Goal: Task Accomplishment & Management: Complete application form

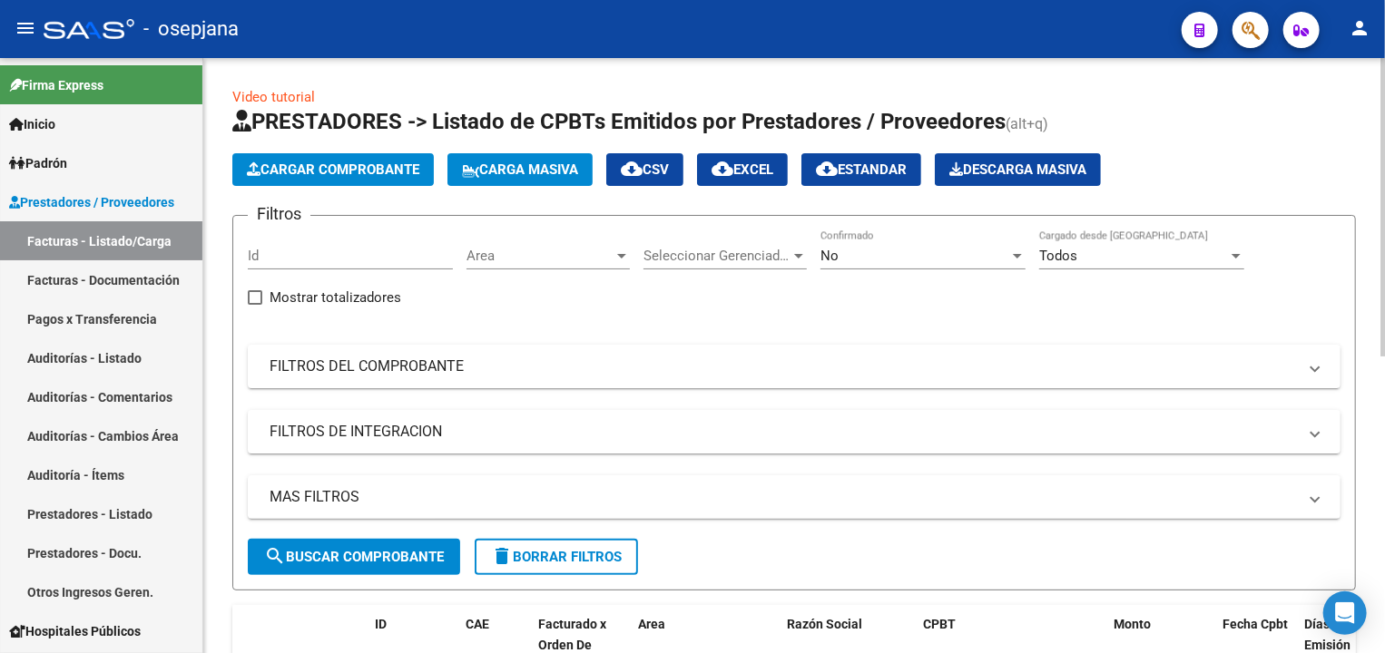
click at [493, 257] on span "Area" at bounding box center [539, 256] width 147 height 16
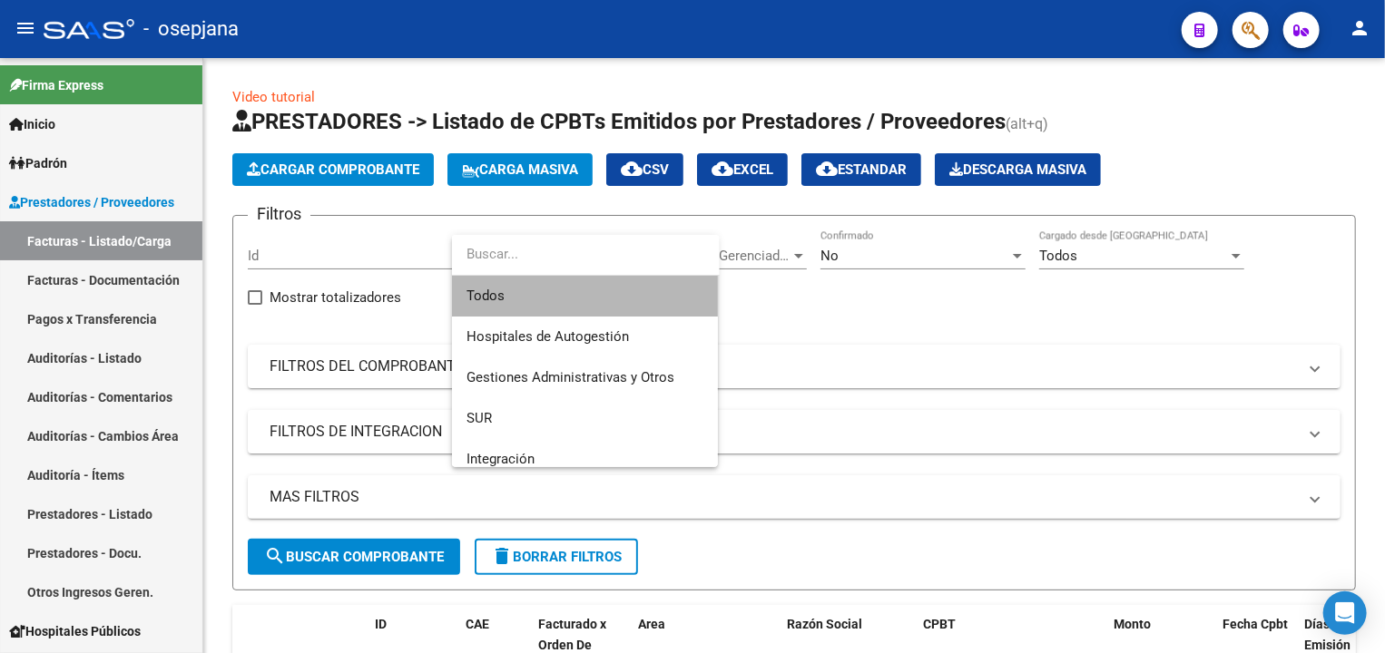
click at [501, 303] on span "Todos" at bounding box center [584, 296] width 237 height 41
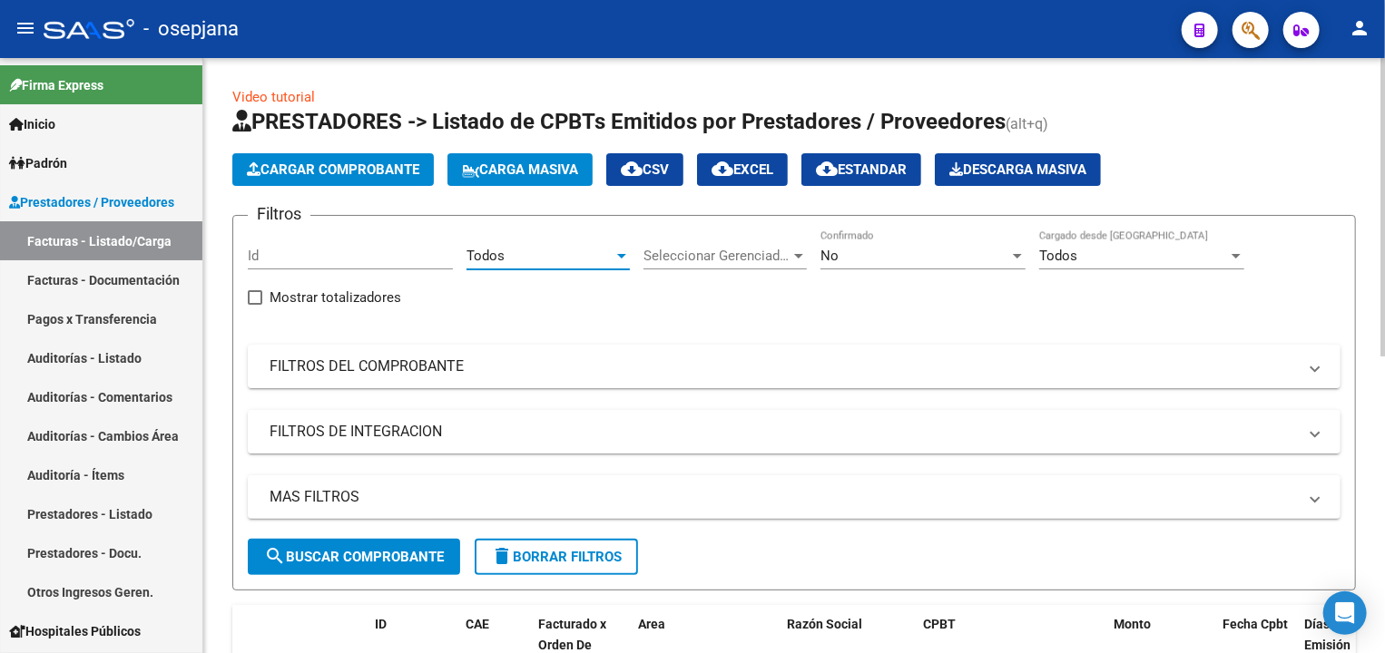
click at [697, 257] on span "Seleccionar Gerenciador" at bounding box center [716, 256] width 147 height 16
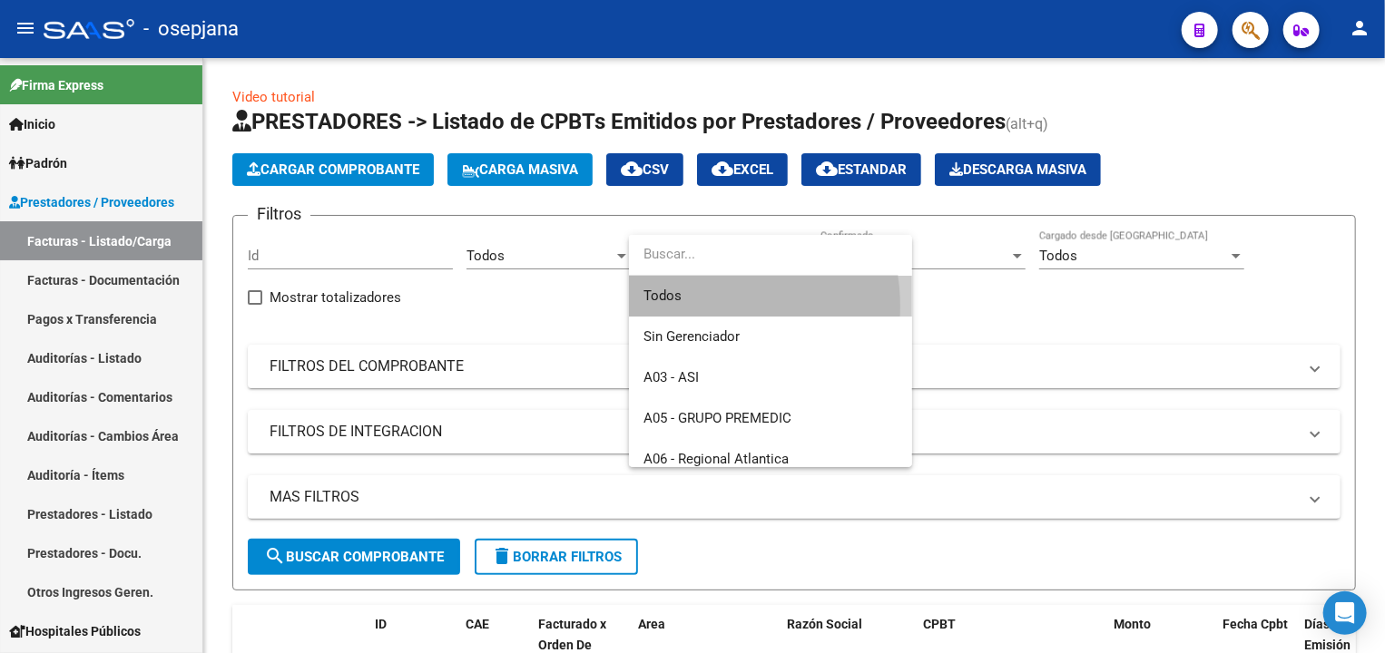
click at [697, 307] on span "Todos" at bounding box center [770, 296] width 254 height 41
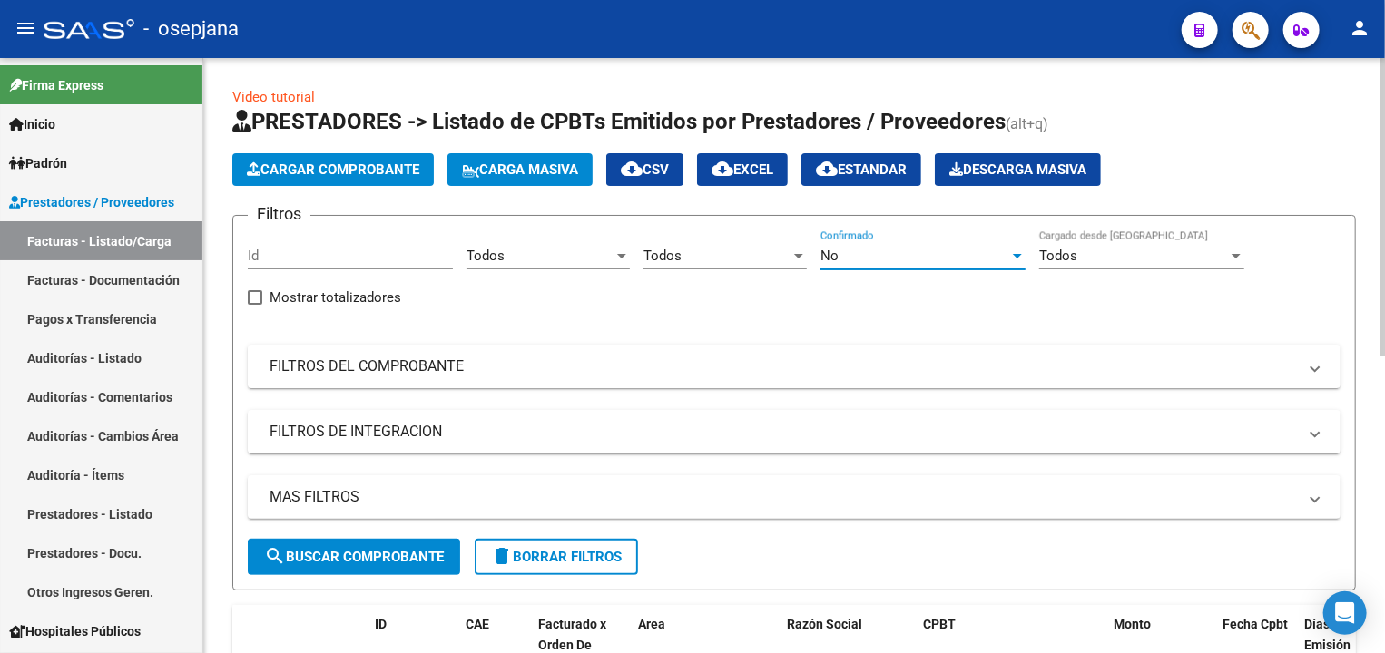
click at [864, 254] on div "No" at bounding box center [914, 256] width 189 height 16
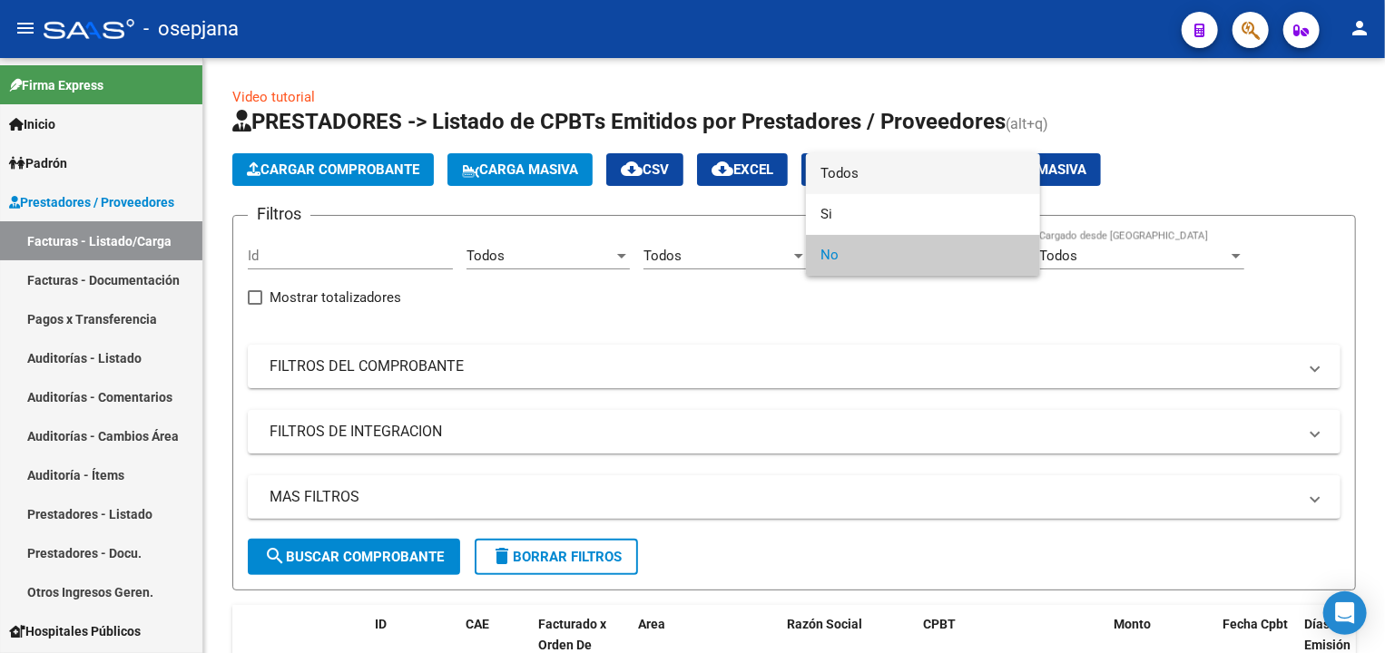
click at [845, 175] on span "Todos" at bounding box center [922, 173] width 205 height 41
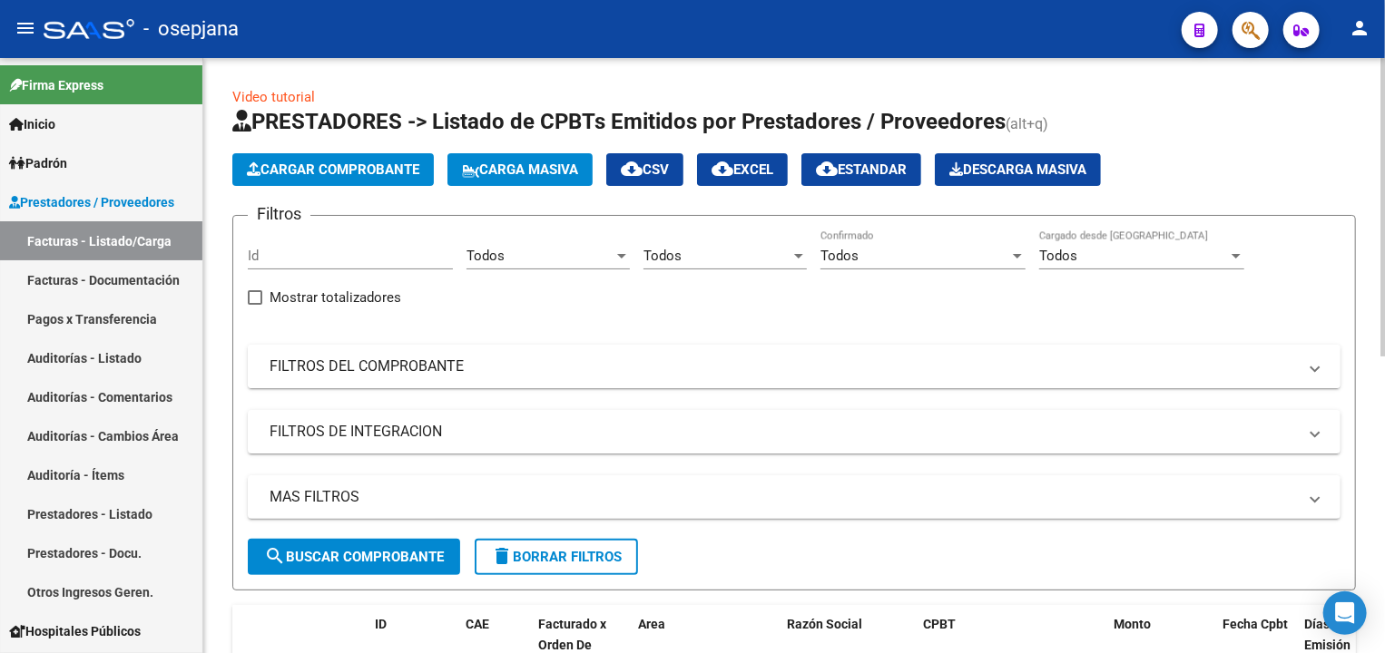
click at [364, 362] on mat-panel-title "FILTROS DEL COMPROBANTE" at bounding box center [783, 367] width 1027 height 20
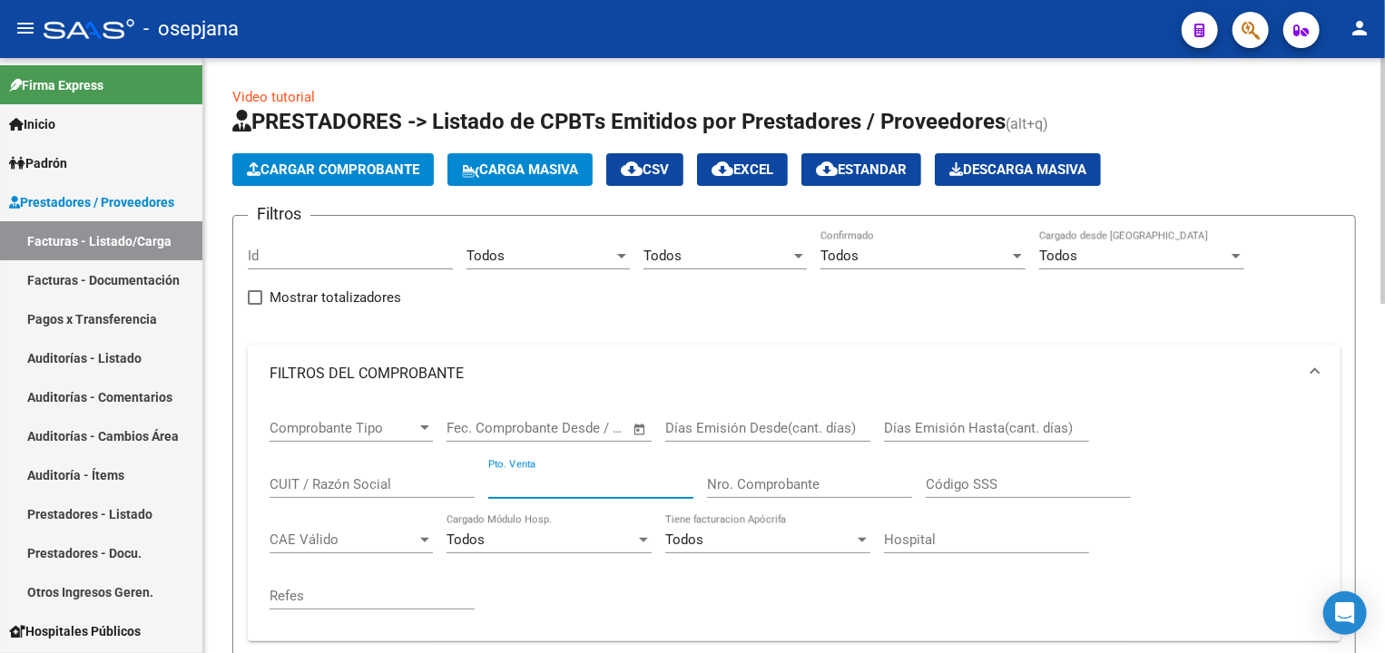
click at [497, 479] on input "Pto. Venta" at bounding box center [590, 484] width 205 height 16
type input "129"
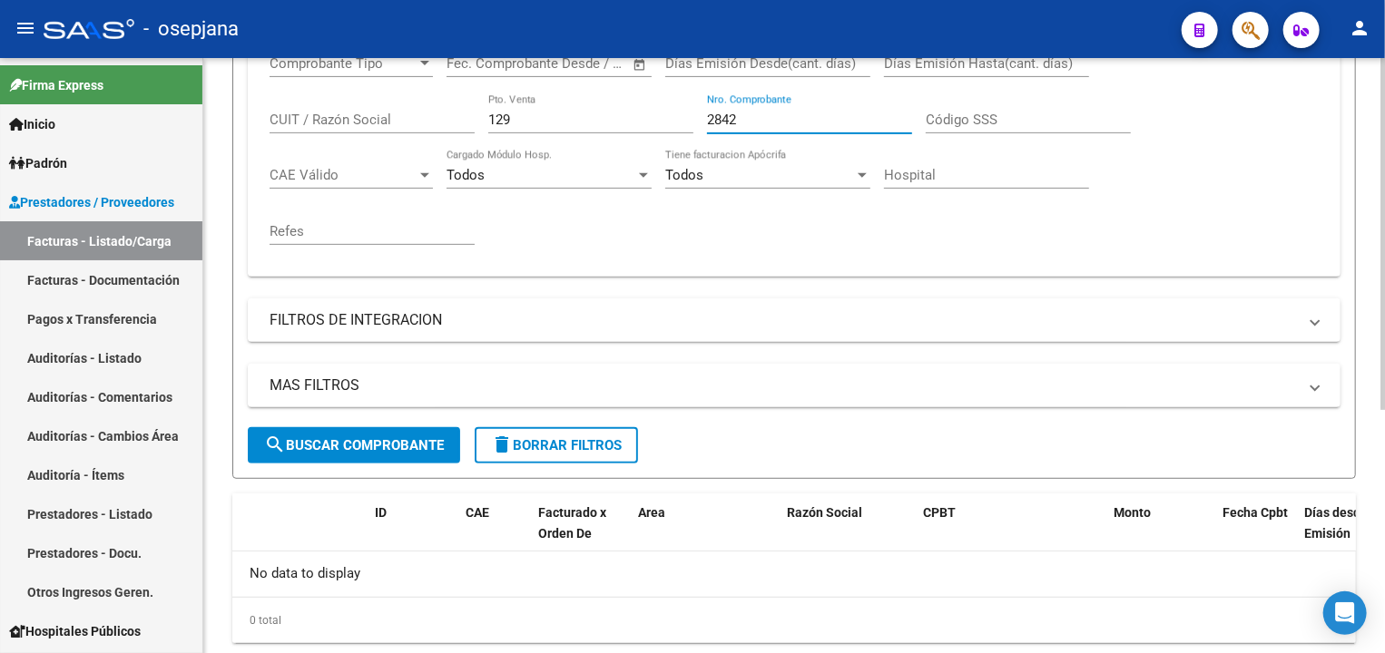
scroll to position [410, 0]
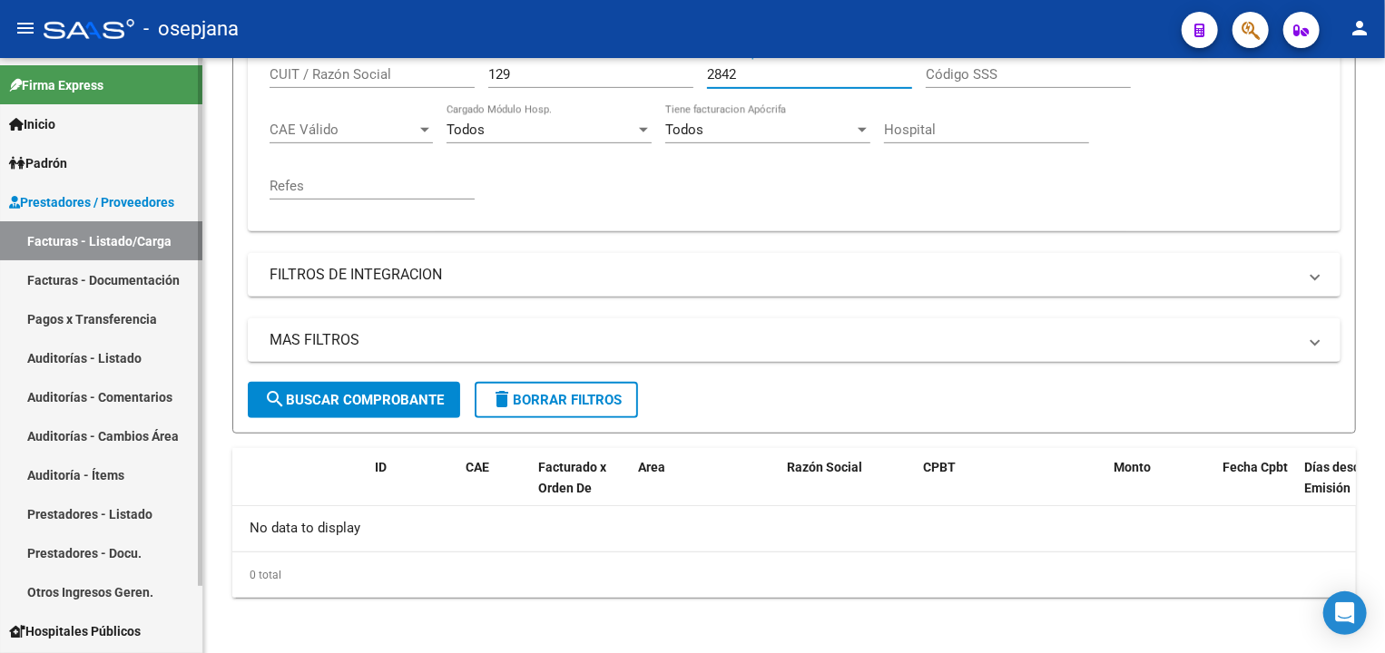
type input "2842"
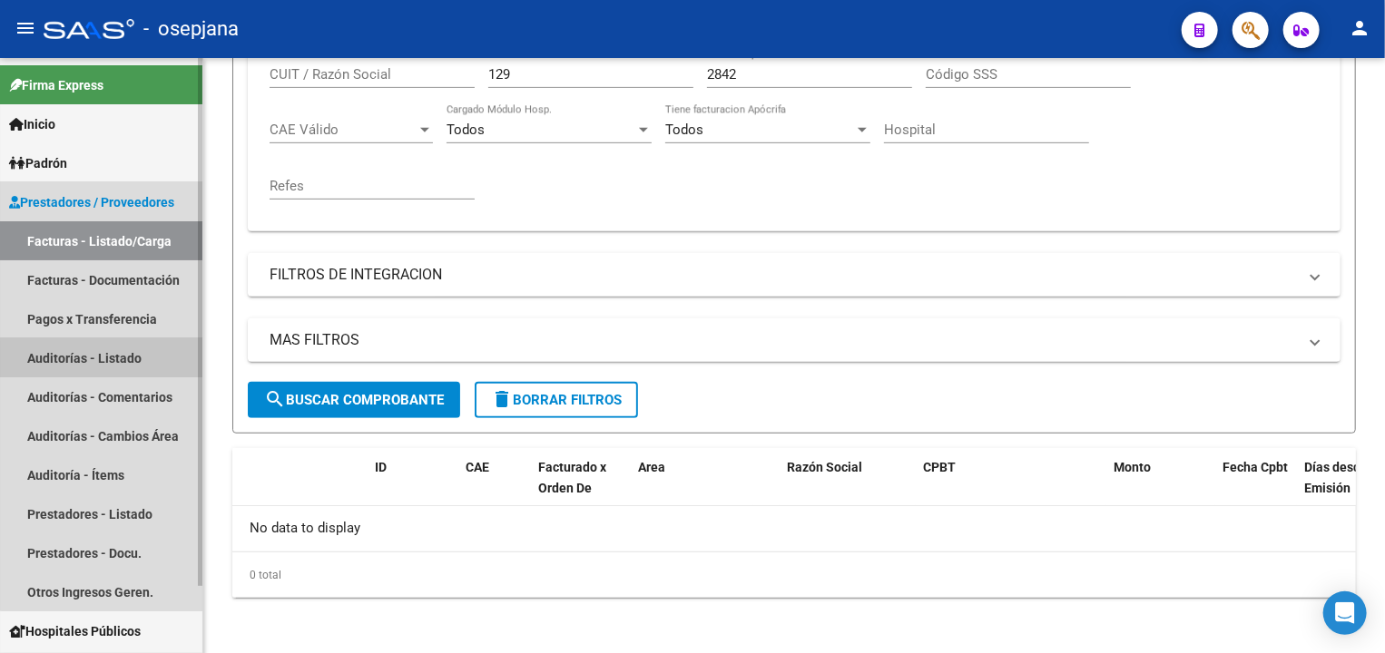
click at [107, 361] on link "Auditorías - Listado" at bounding box center [101, 357] width 202 height 39
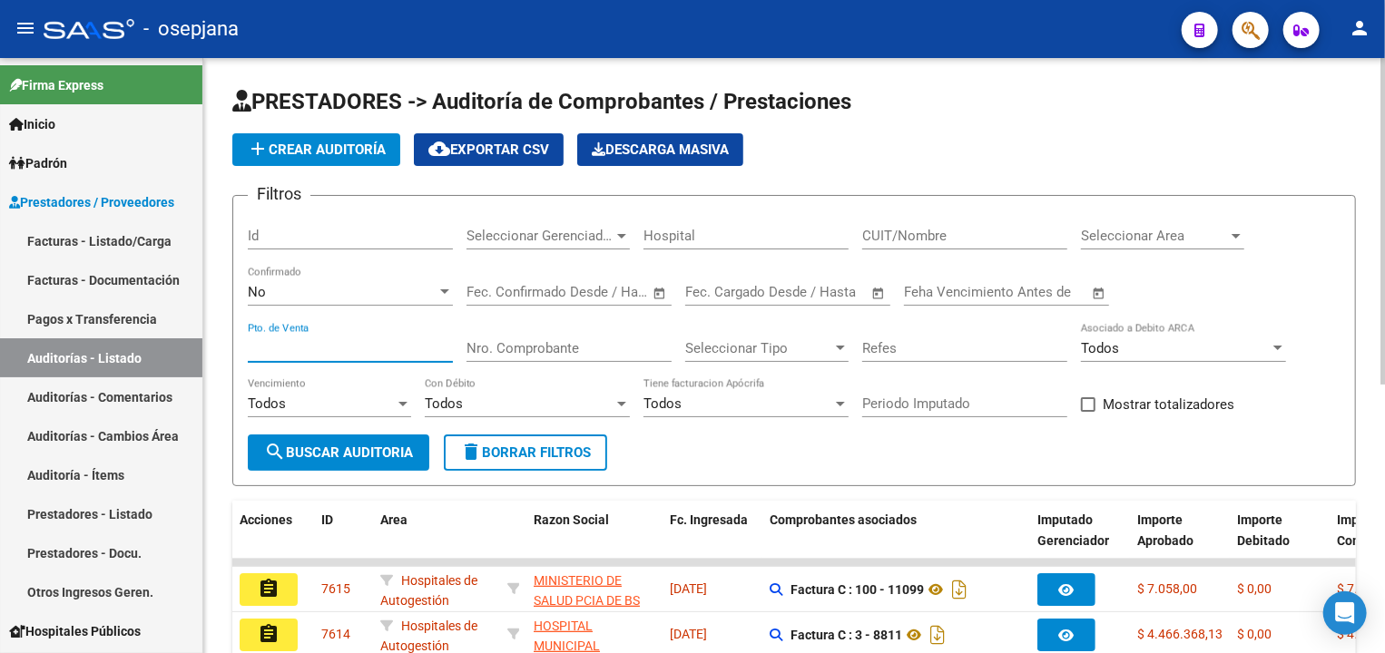
click at [436, 348] on input "Pto. de Venta" at bounding box center [350, 348] width 205 height 16
type input "129"
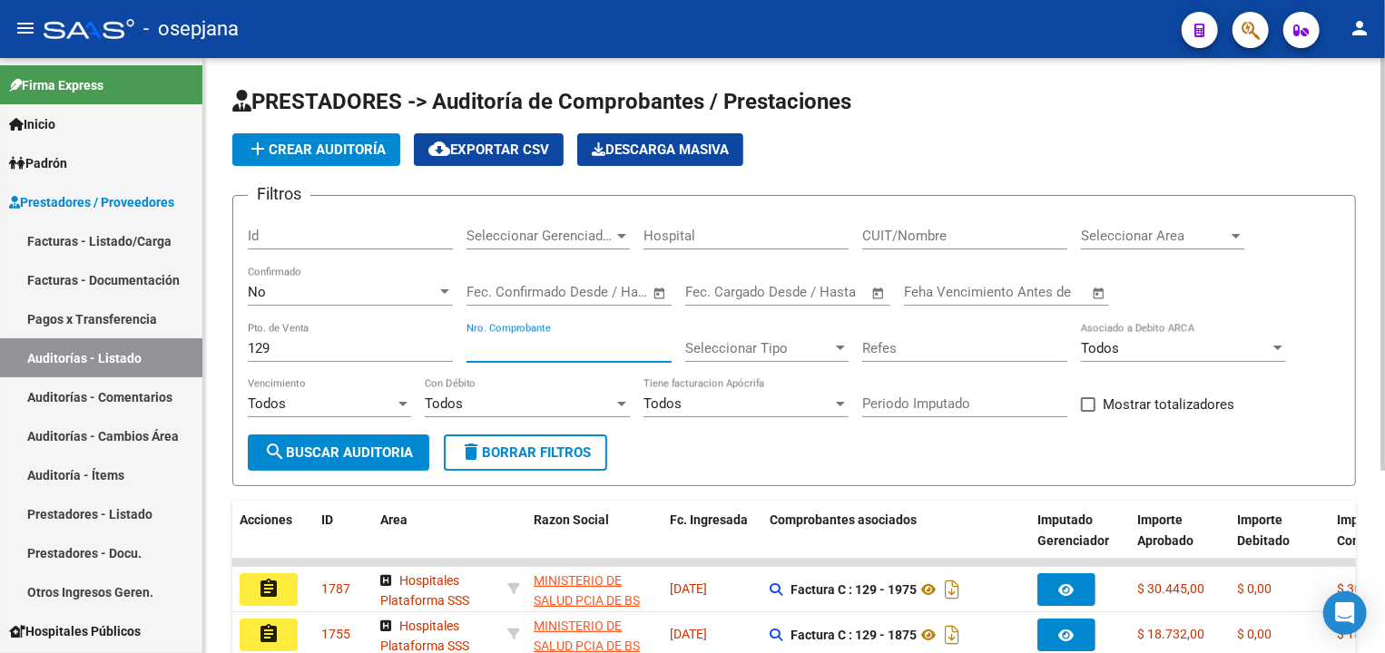
click at [560, 355] on input "Nro. Comprobante" at bounding box center [568, 348] width 205 height 16
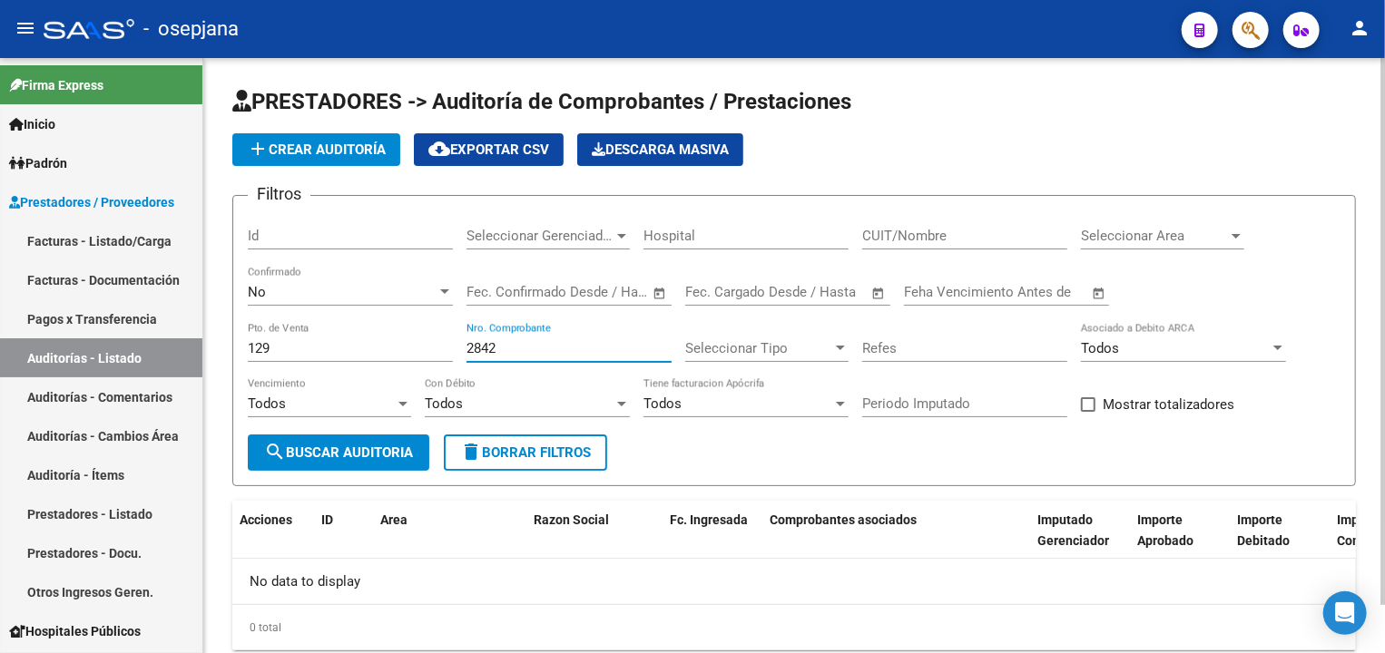
type input "2842"
click at [341, 160] on button "add Crear Auditoría" at bounding box center [316, 149] width 168 height 33
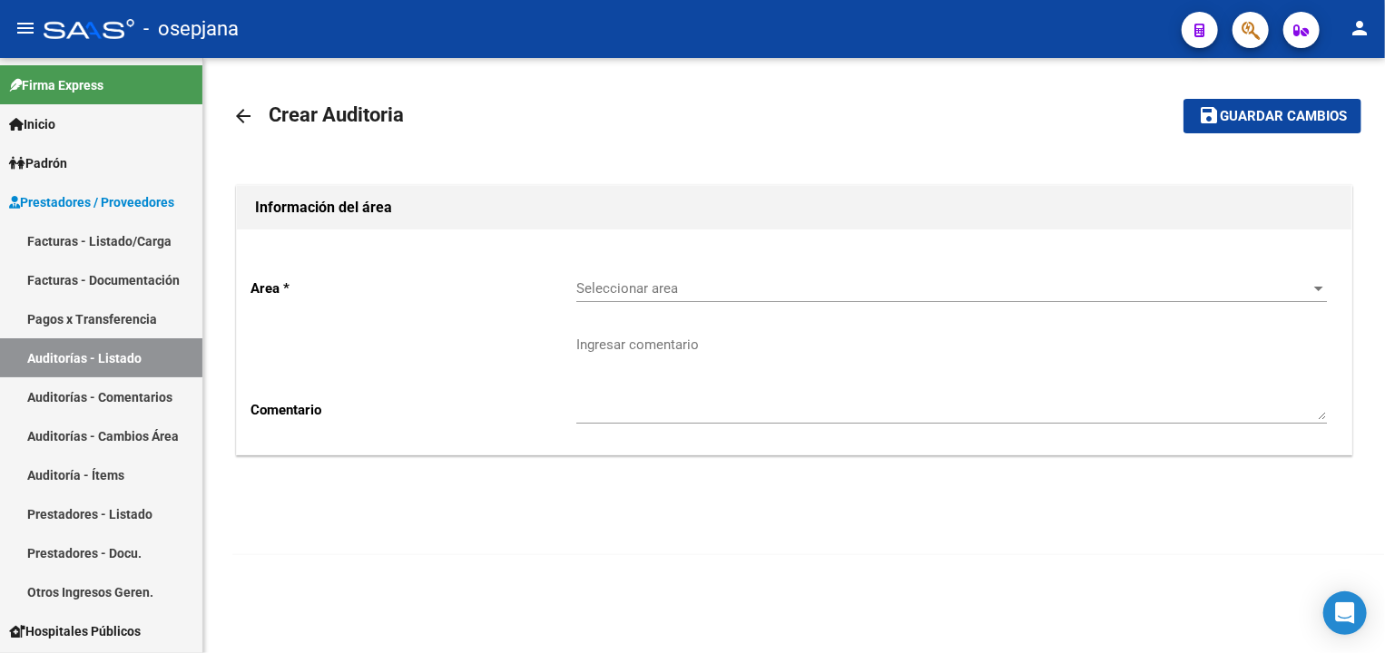
click at [672, 299] on div "Seleccionar area Seleccionar area" at bounding box center [951, 282] width 750 height 39
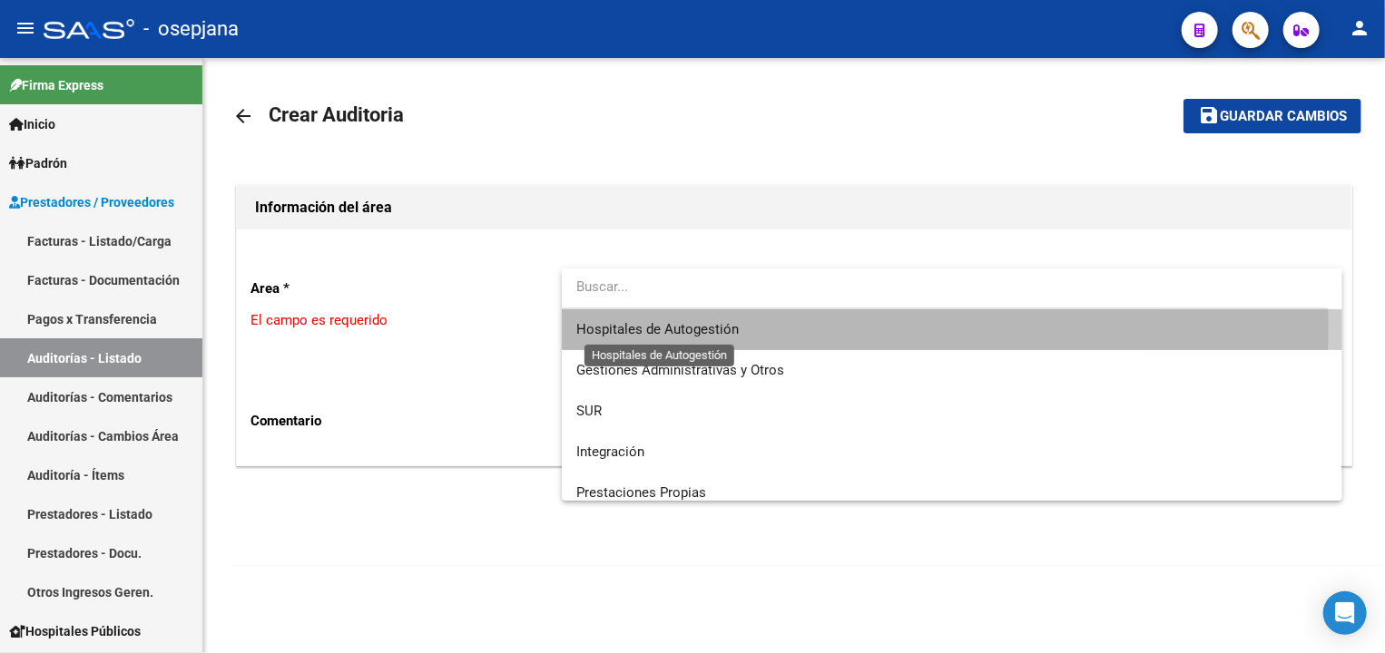
click at [663, 322] on span "Hospitales de Autogestión" at bounding box center [657, 329] width 162 height 16
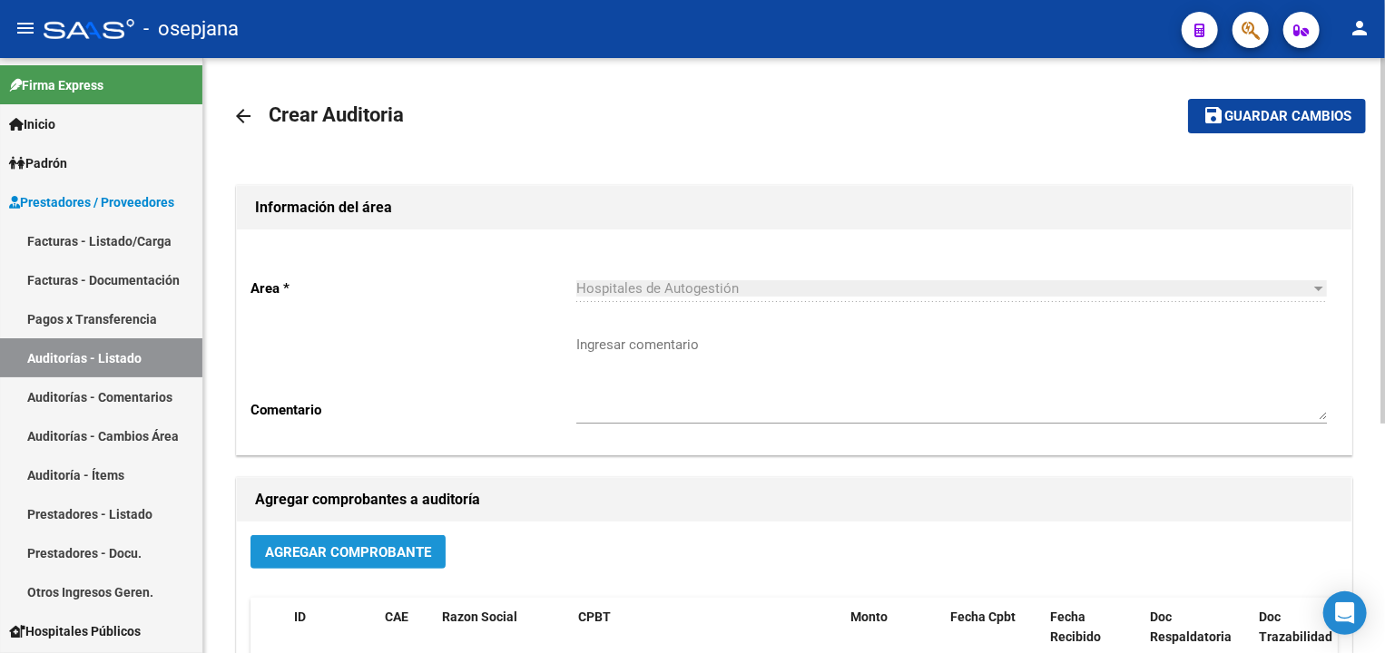
click at [409, 553] on span "Agregar Comprobante" at bounding box center [348, 552] width 166 height 16
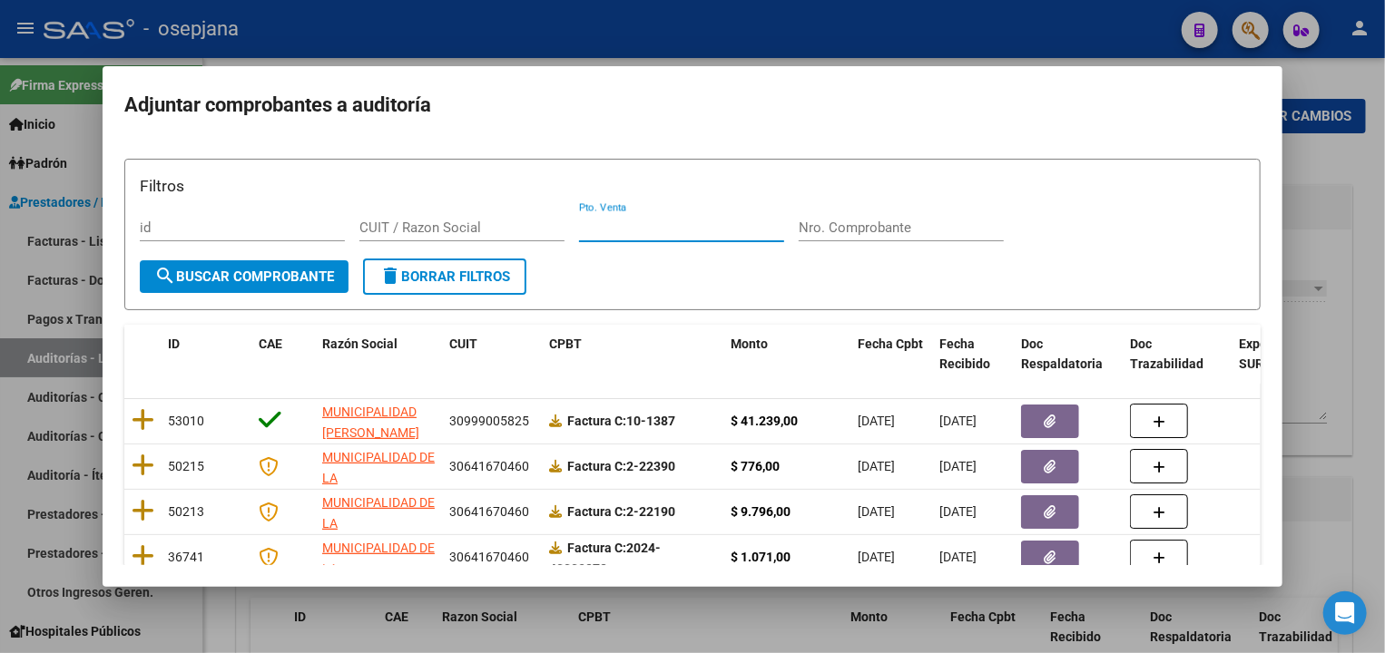
click at [643, 231] on input "Pto. Venta" at bounding box center [681, 228] width 205 height 16
type input "129"
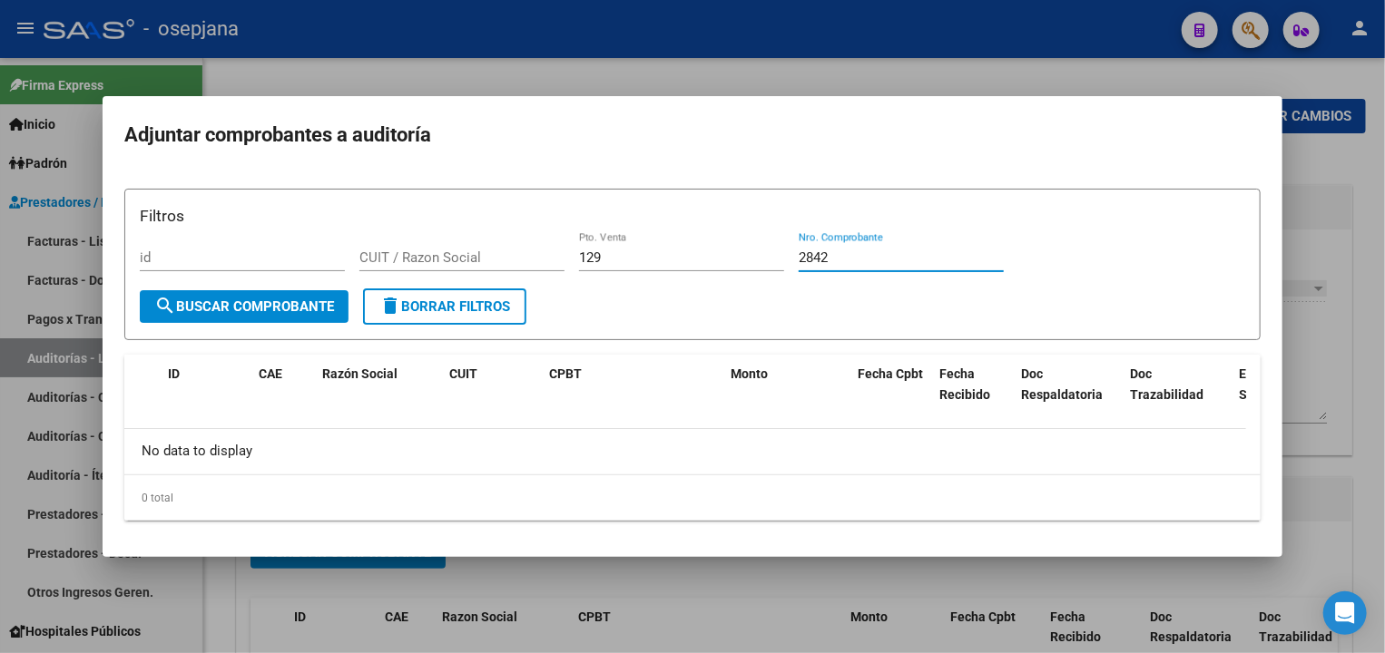
type input "2842"
click at [220, 594] on div at bounding box center [692, 326] width 1385 height 653
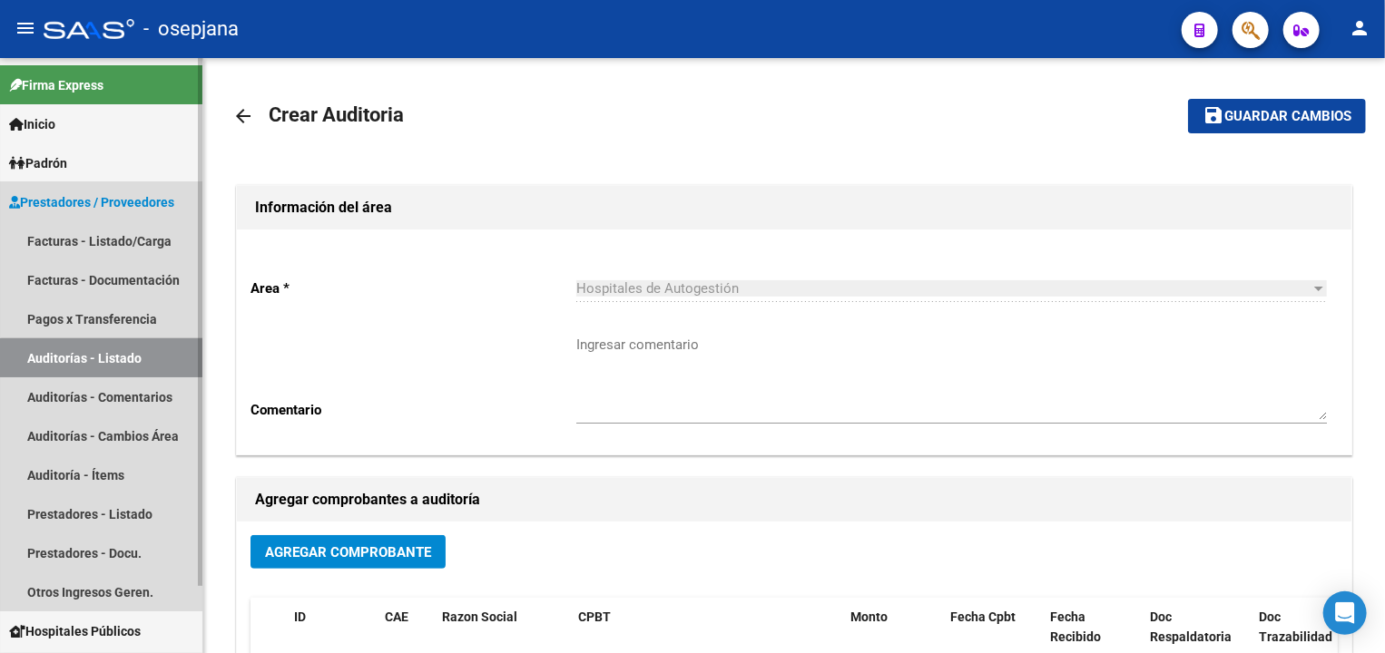
click at [130, 361] on link "Auditorías - Listado" at bounding box center [101, 357] width 202 height 39
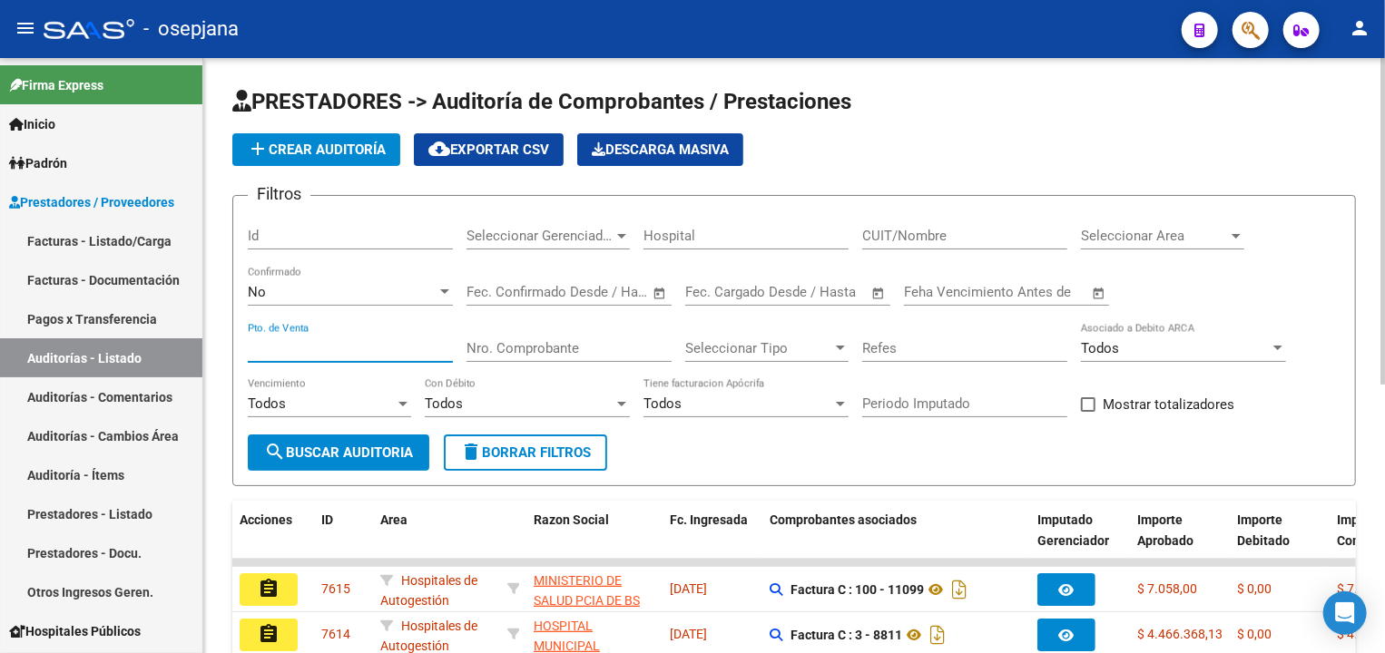
click at [368, 340] on input "Pto. de Venta" at bounding box center [350, 348] width 205 height 16
type input "129"
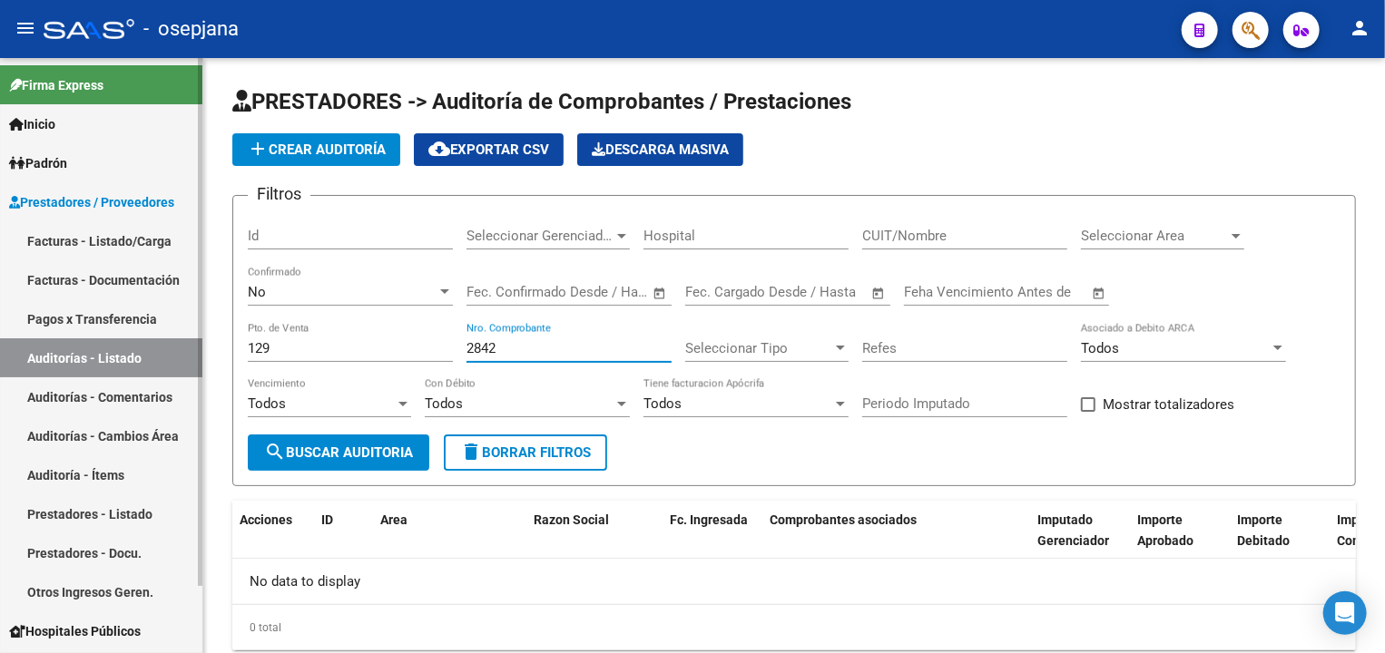
click at [117, 351] on link "Auditorías - Listado" at bounding box center [101, 357] width 202 height 39
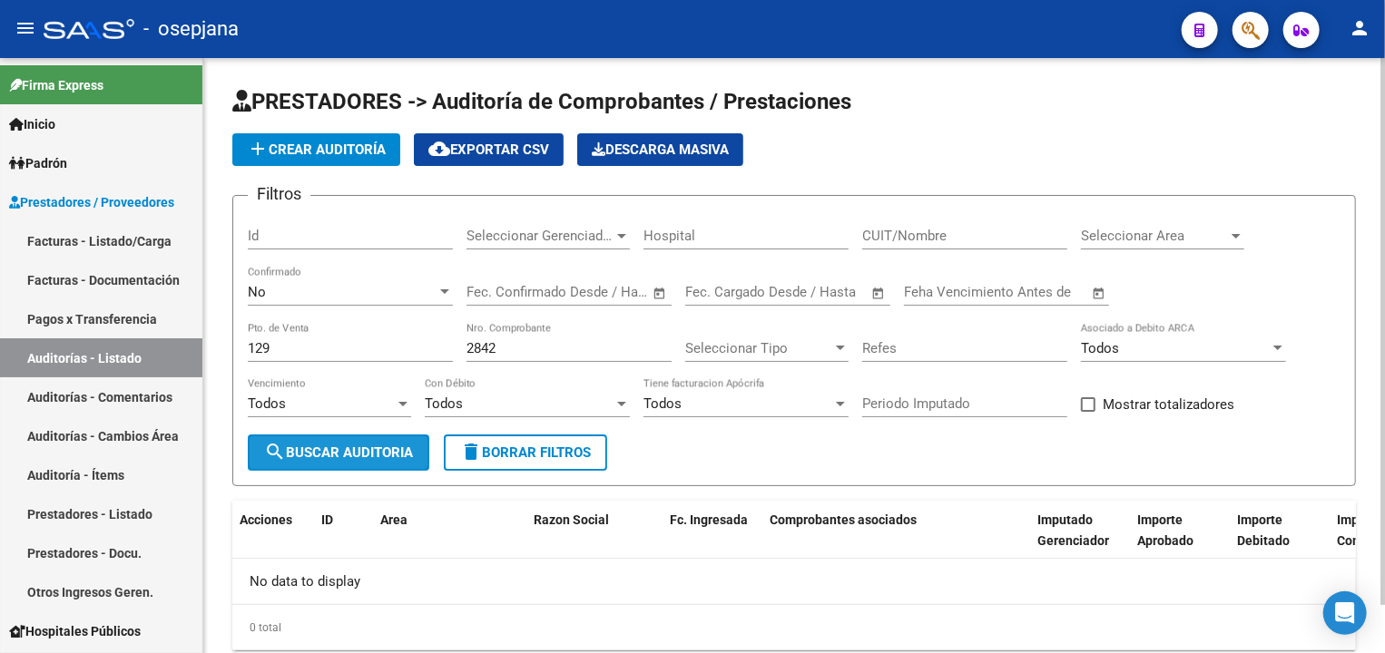
click at [305, 446] on span "search Buscar Auditoria" at bounding box center [338, 453] width 149 height 16
drag, startPoint x: 531, startPoint y: 347, endPoint x: 508, endPoint y: 347, distance: 22.7
click at [508, 347] on input "2842" at bounding box center [568, 348] width 205 height 16
type input "2"
click at [360, 451] on span "search Buscar Auditoria" at bounding box center [338, 453] width 149 height 16
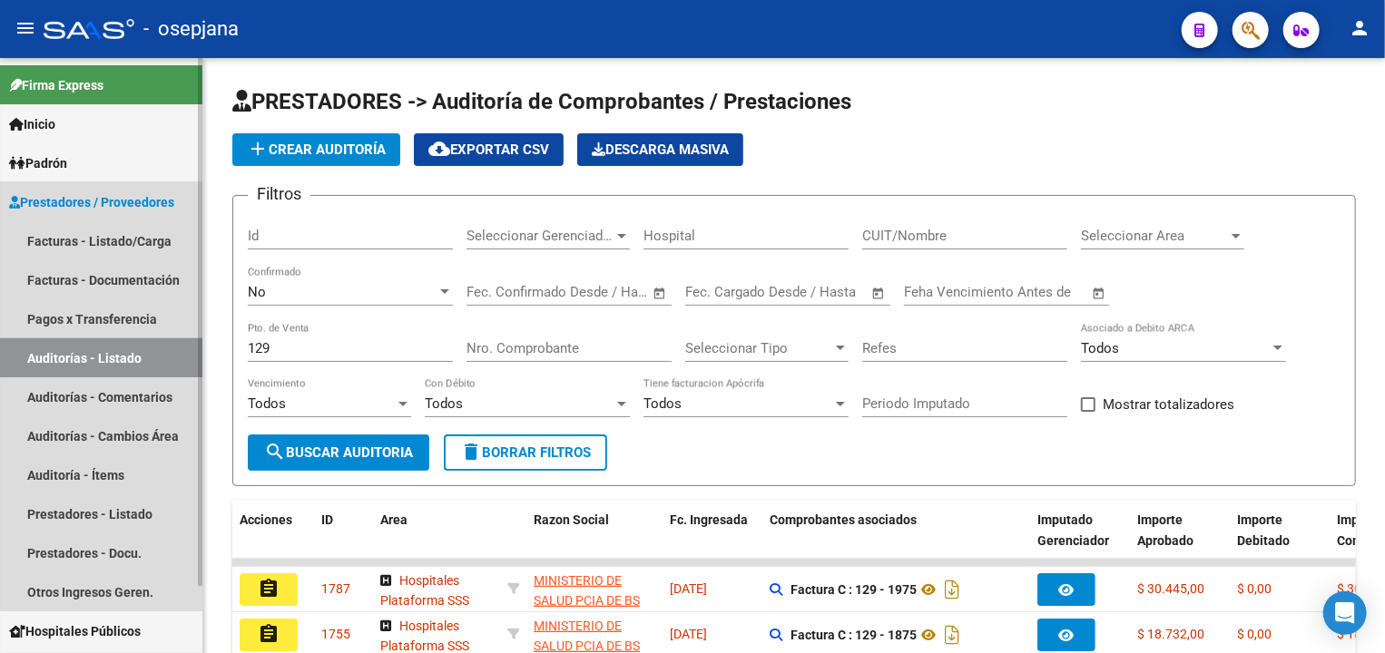
click at [113, 356] on link "Auditorías - Listado" at bounding box center [101, 357] width 202 height 39
click at [95, 244] on link "Facturas - Listado/Carga" at bounding box center [101, 240] width 202 height 39
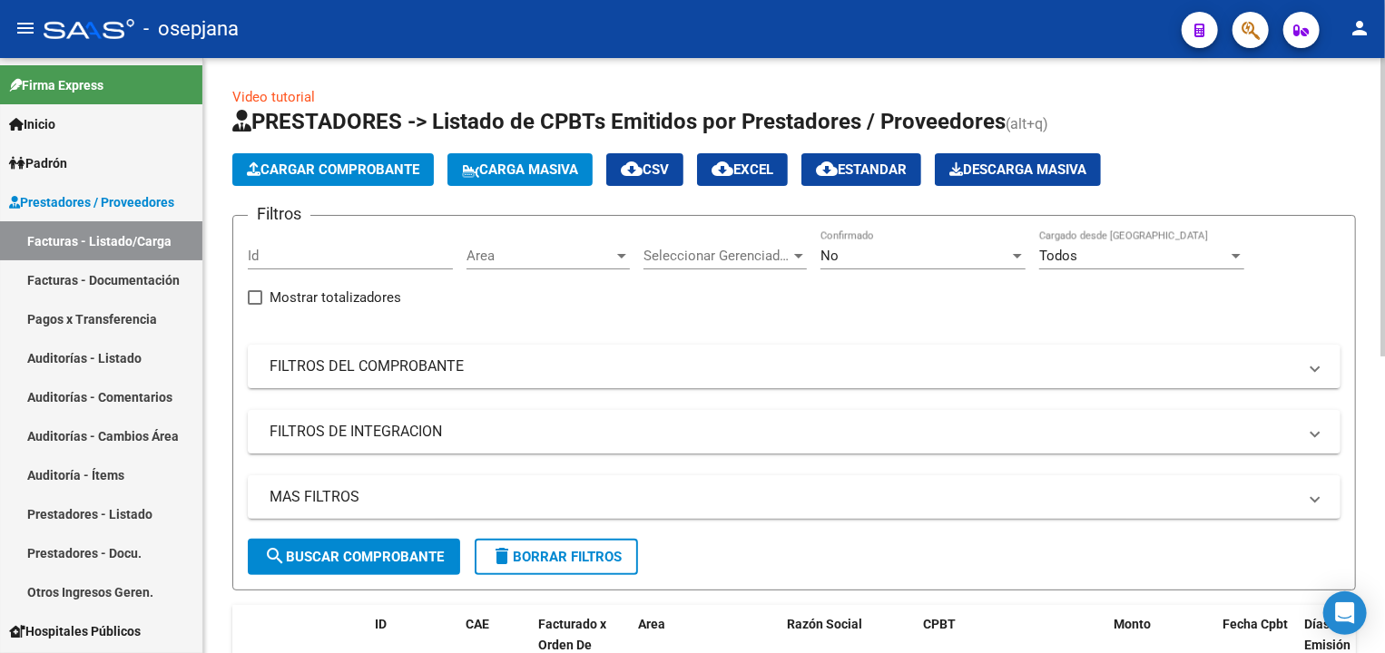
click at [508, 244] on div "Area Area" at bounding box center [547, 250] width 163 height 39
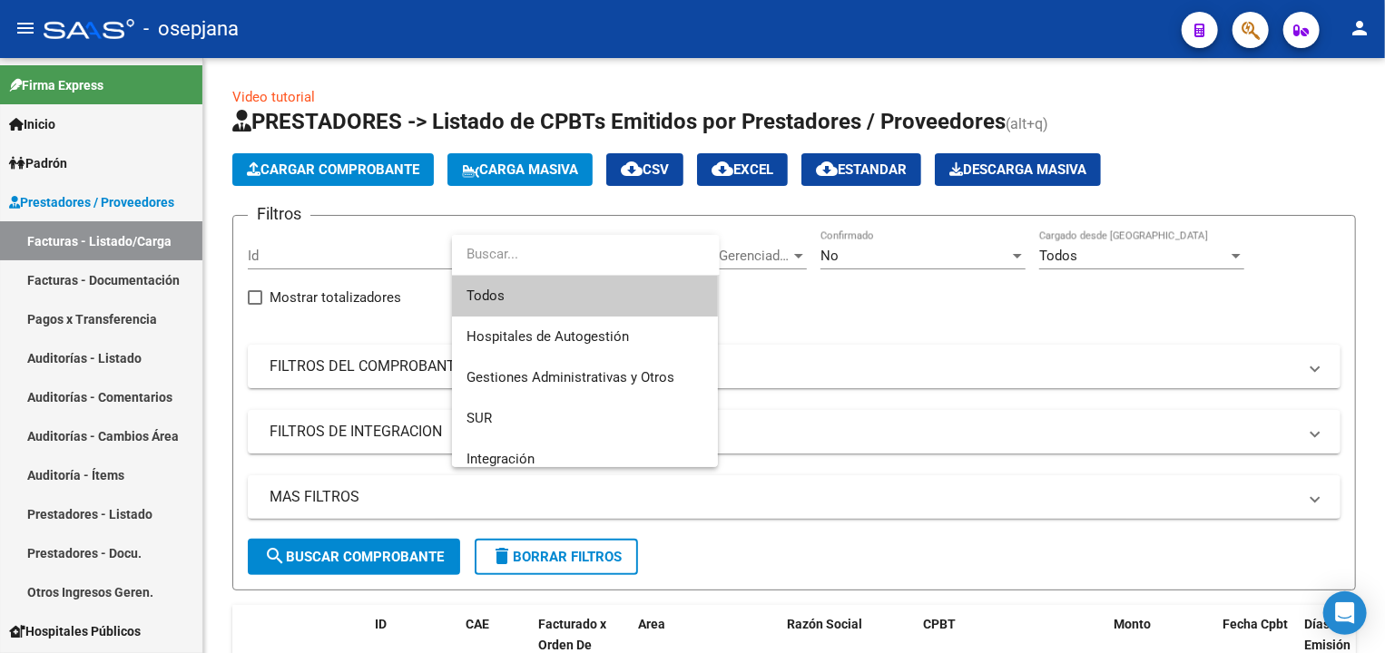
click at [510, 290] on span "Todos" at bounding box center [584, 296] width 237 height 41
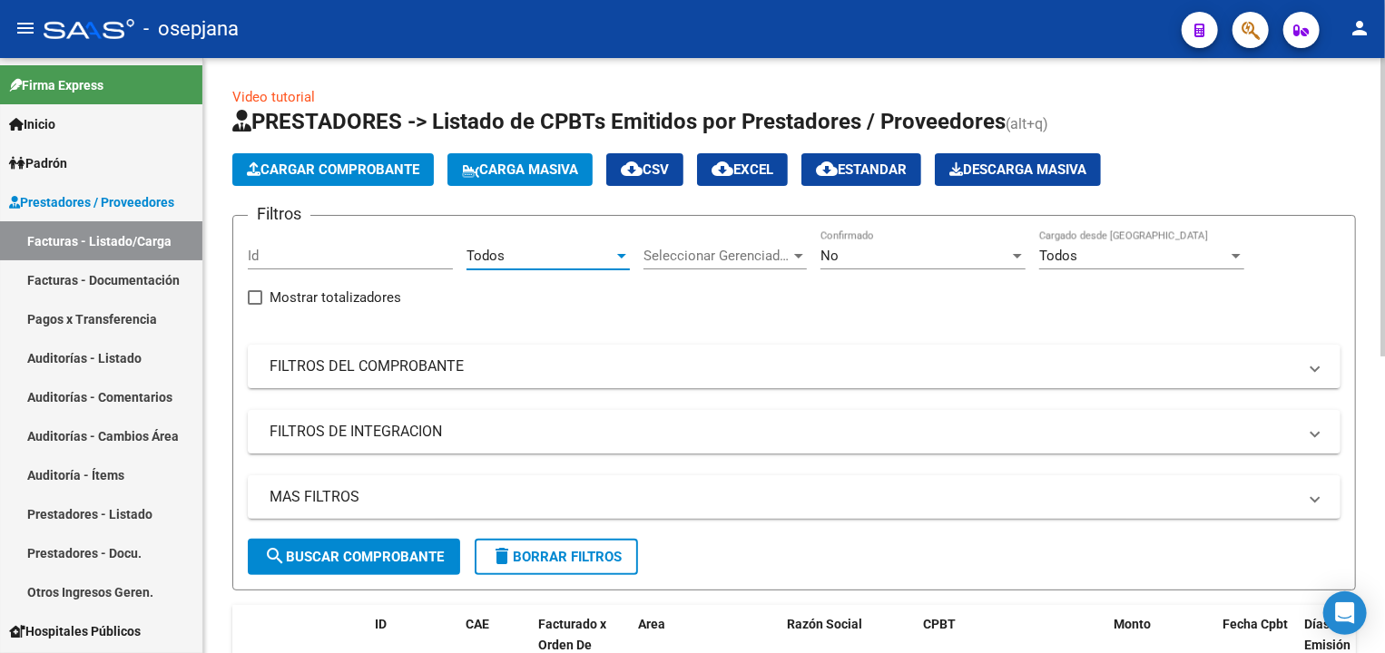
click at [696, 248] on span "Seleccionar Gerenciador" at bounding box center [716, 256] width 147 height 16
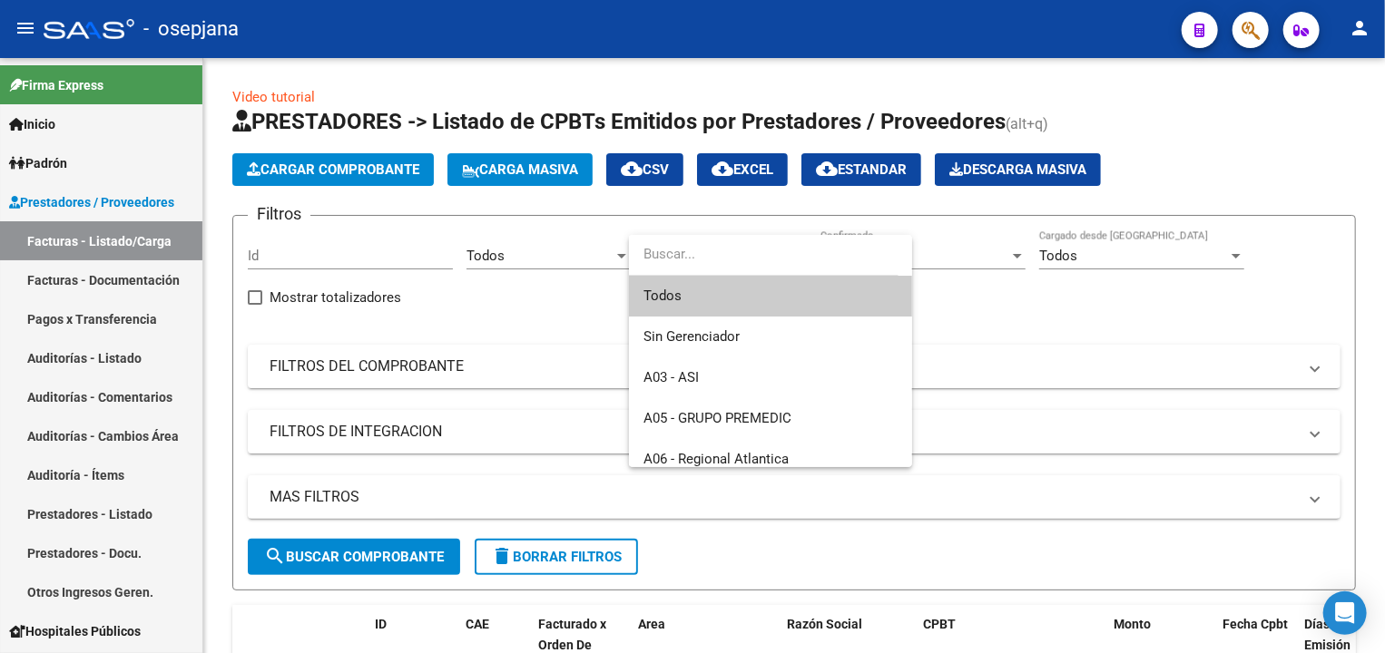
click at [680, 286] on span "Todos" at bounding box center [770, 296] width 254 height 41
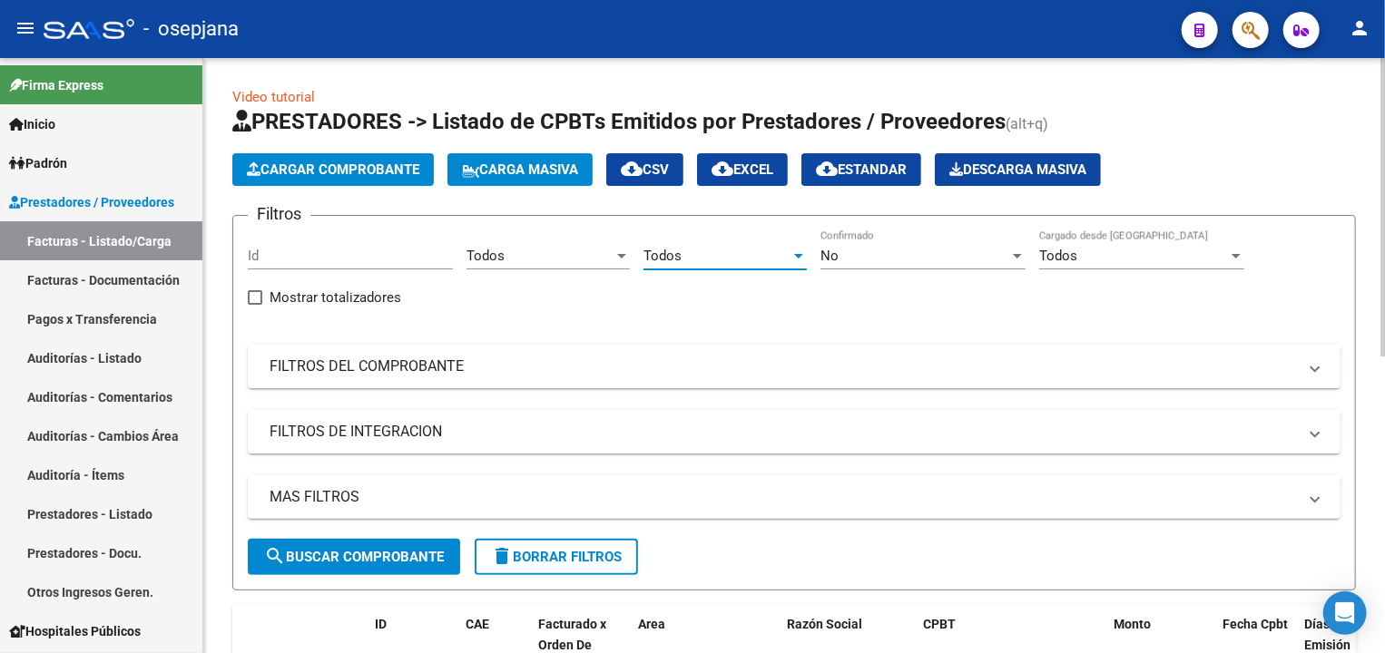
click at [864, 243] on div "No Confirmado" at bounding box center [922, 250] width 205 height 39
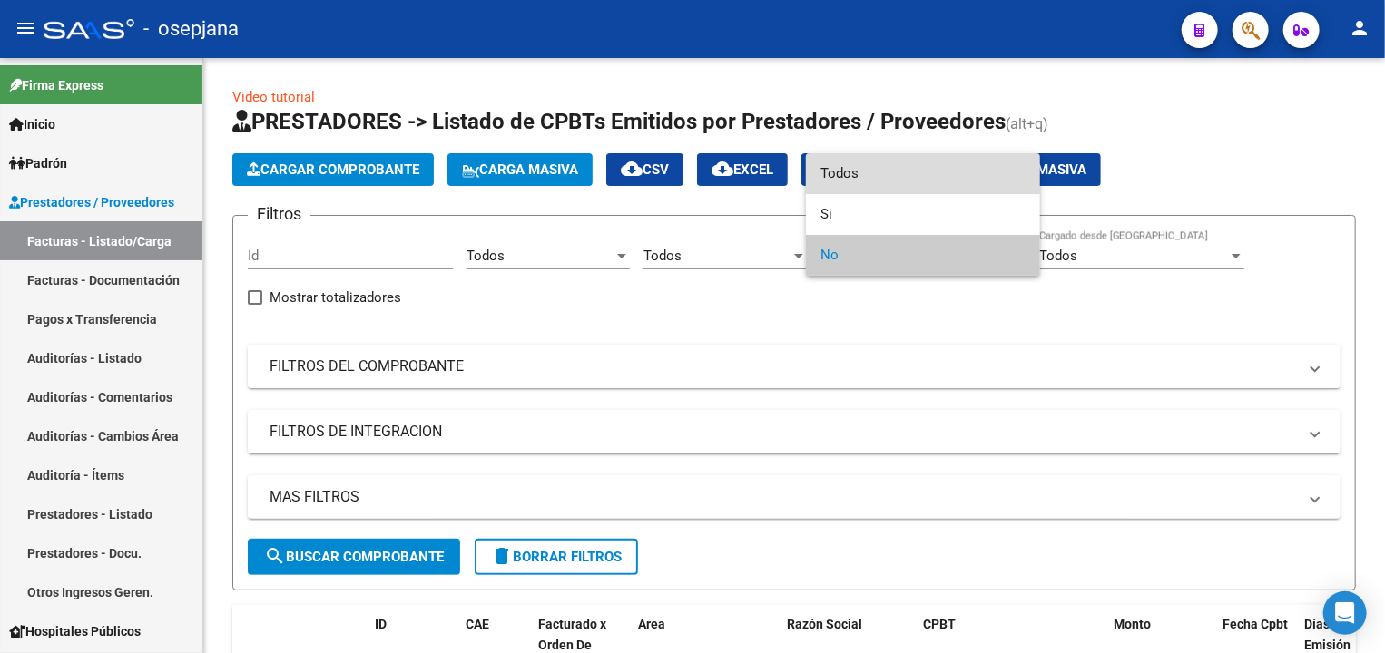
click at [868, 177] on span "Todos" at bounding box center [922, 173] width 205 height 41
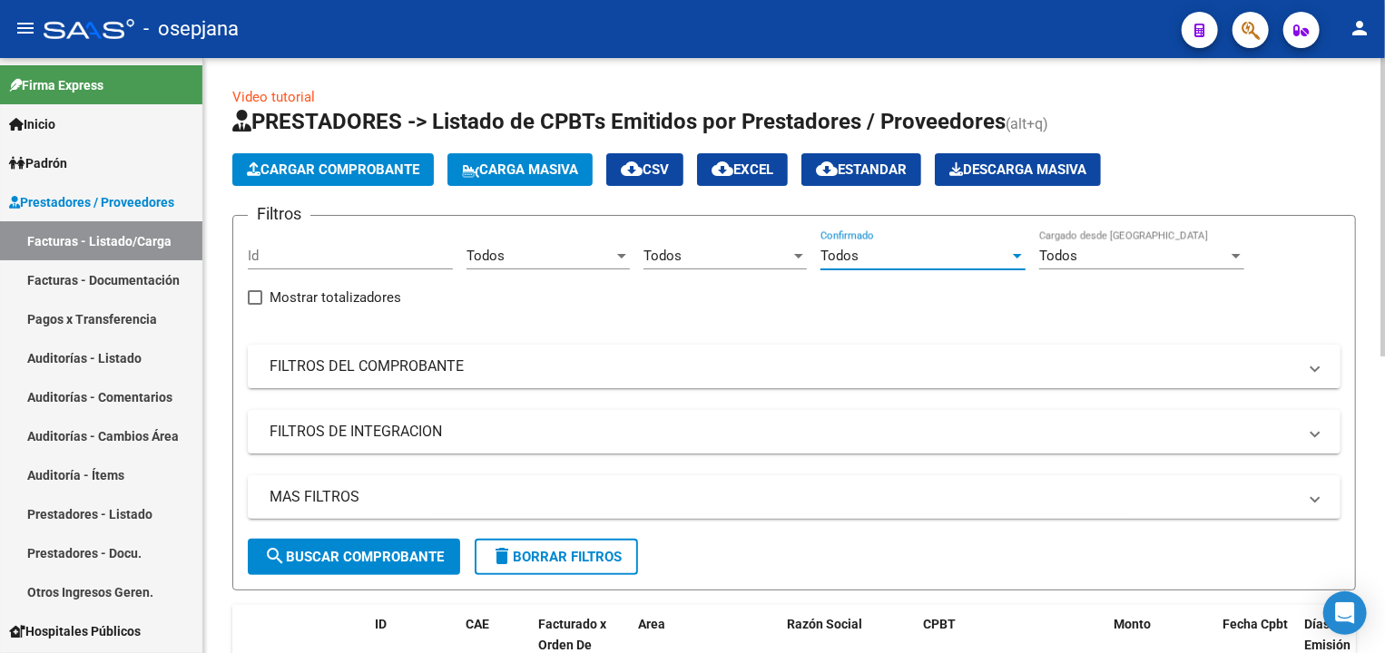
click at [374, 368] on mat-panel-title "FILTROS DEL COMPROBANTE" at bounding box center [783, 367] width 1027 height 20
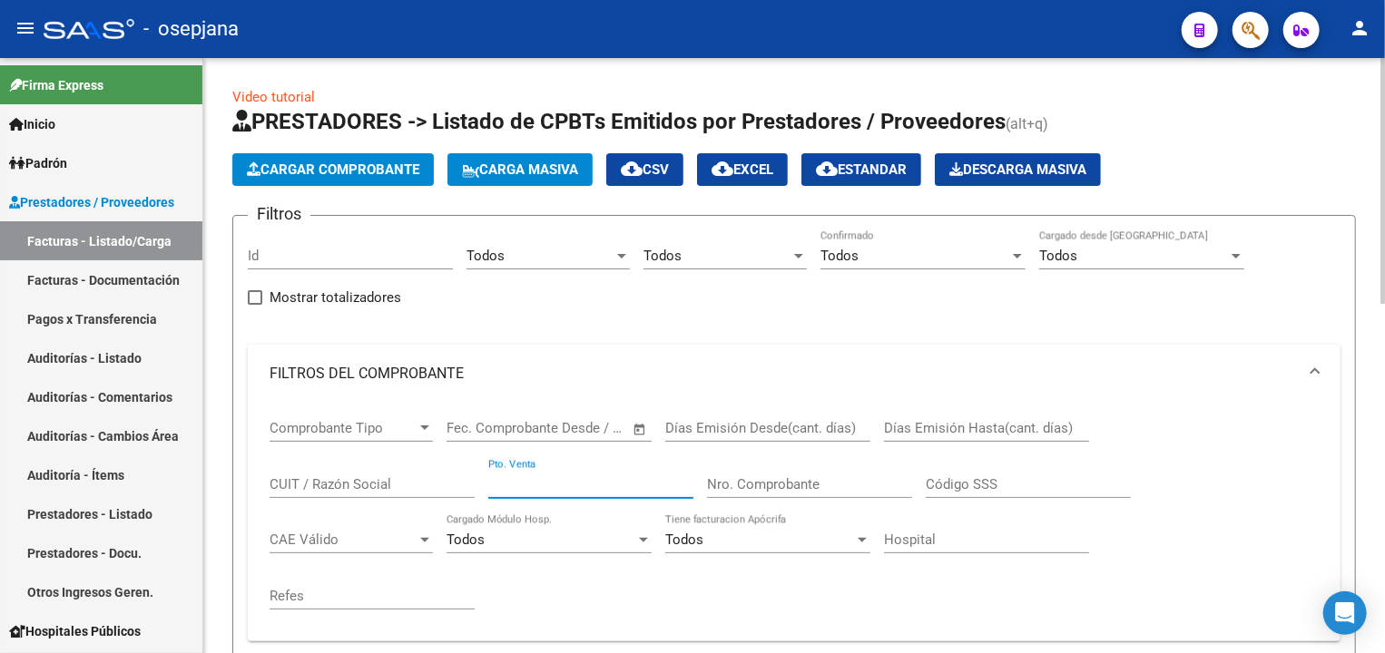
click at [502, 476] on input "Pto. Venta" at bounding box center [590, 484] width 205 height 16
type input "139"
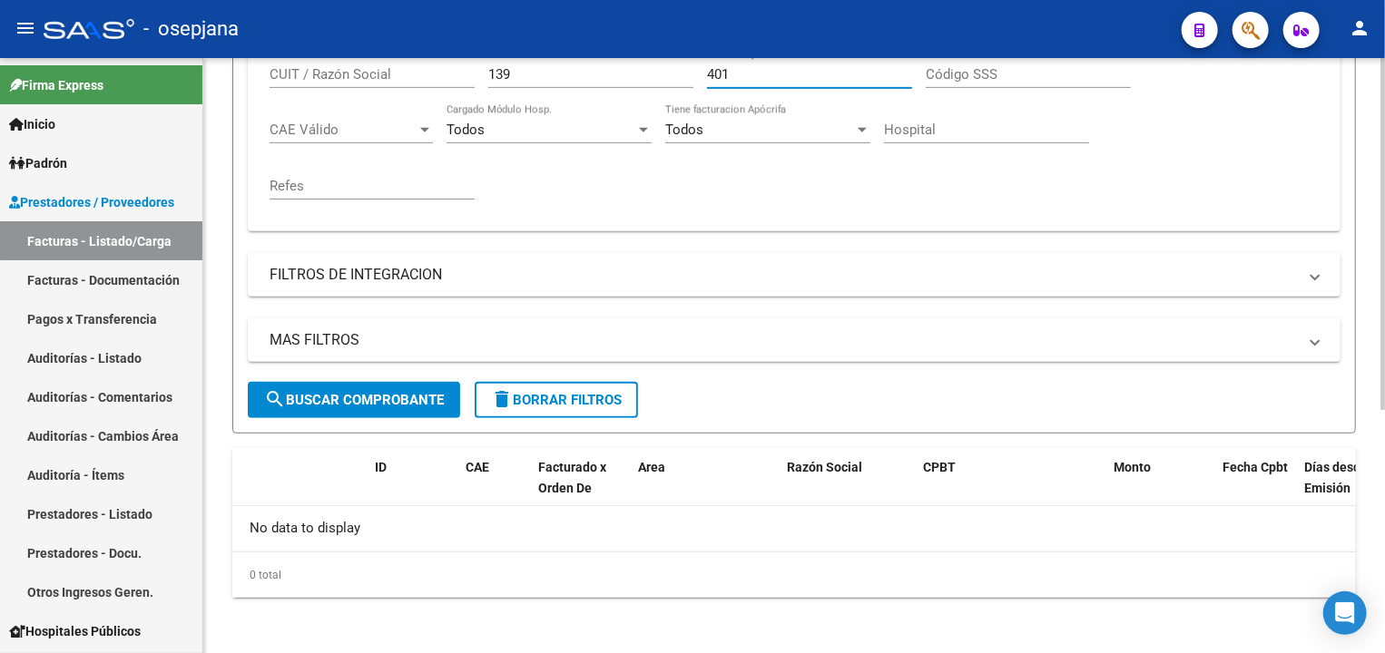
type input "401"
click at [385, 403] on span "search Buscar Comprobante" at bounding box center [354, 400] width 180 height 16
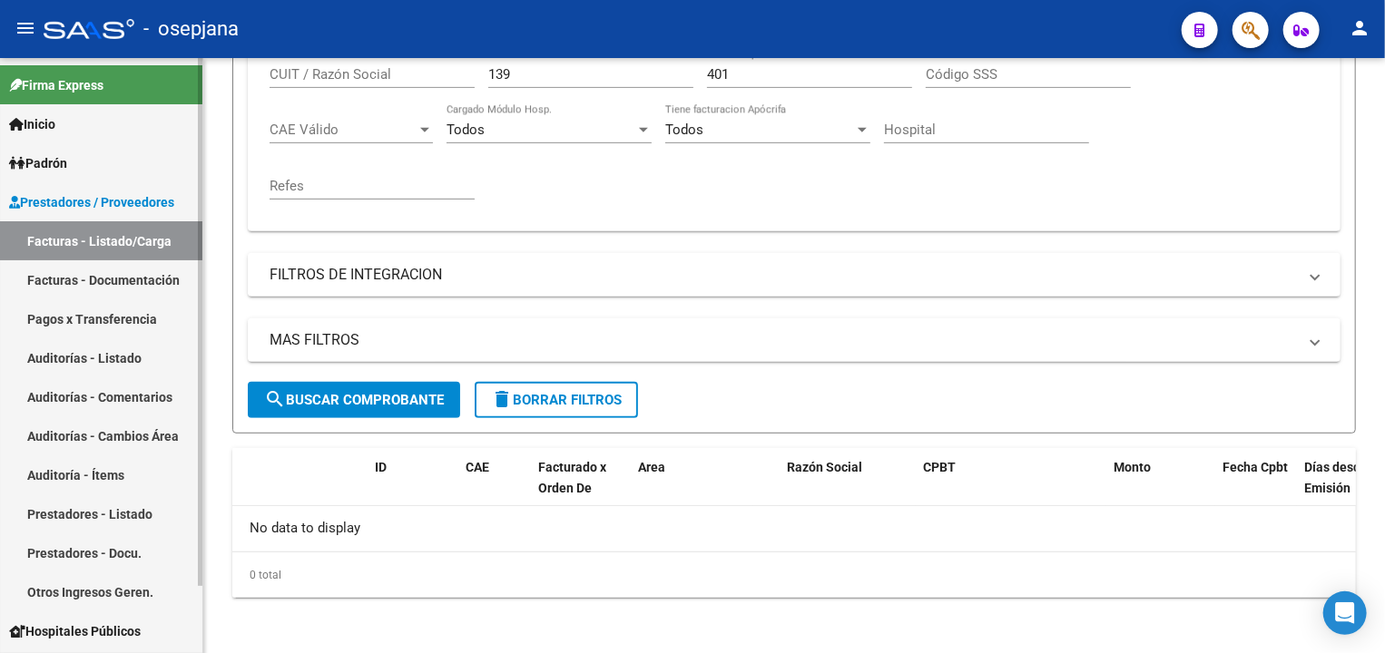
click at [87, 362] on link "Auditorías - Listado" at bounding box center [101, 357] width 202 height 39
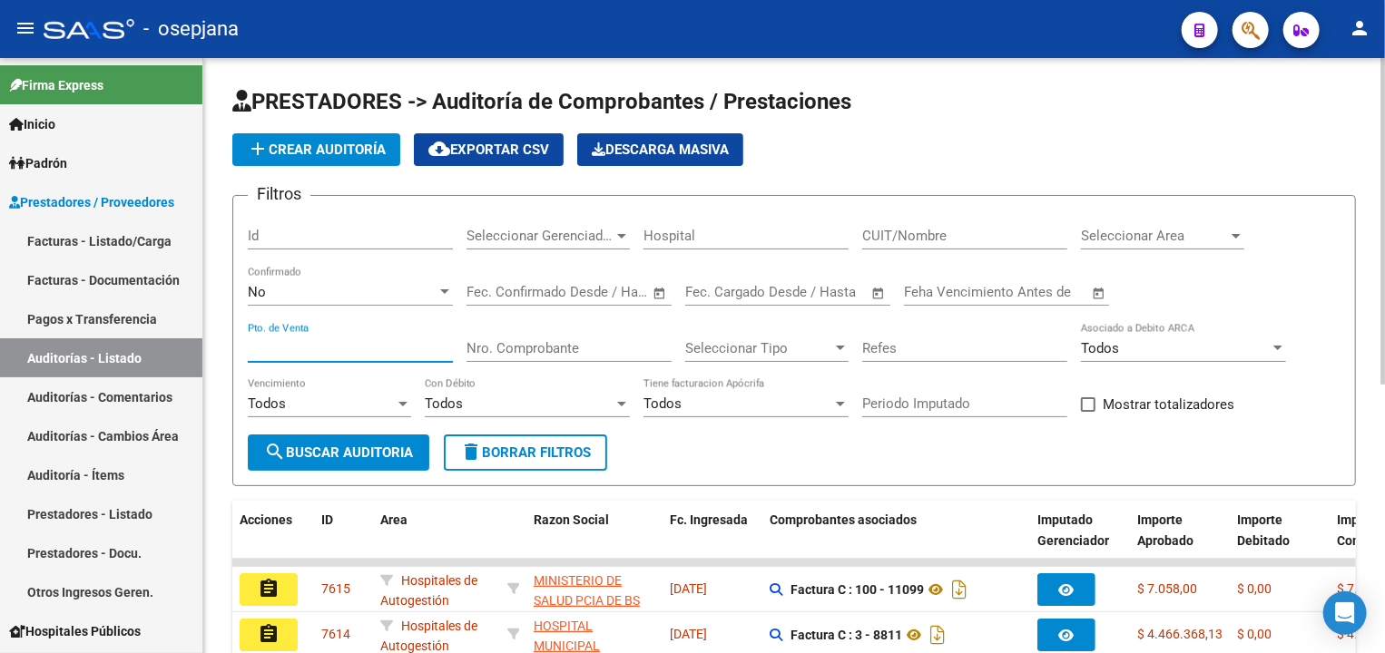
click at [305, 340] on input "Pto. de Venta" at bounding box center [350, 348] width 205 height 16
type input "139"
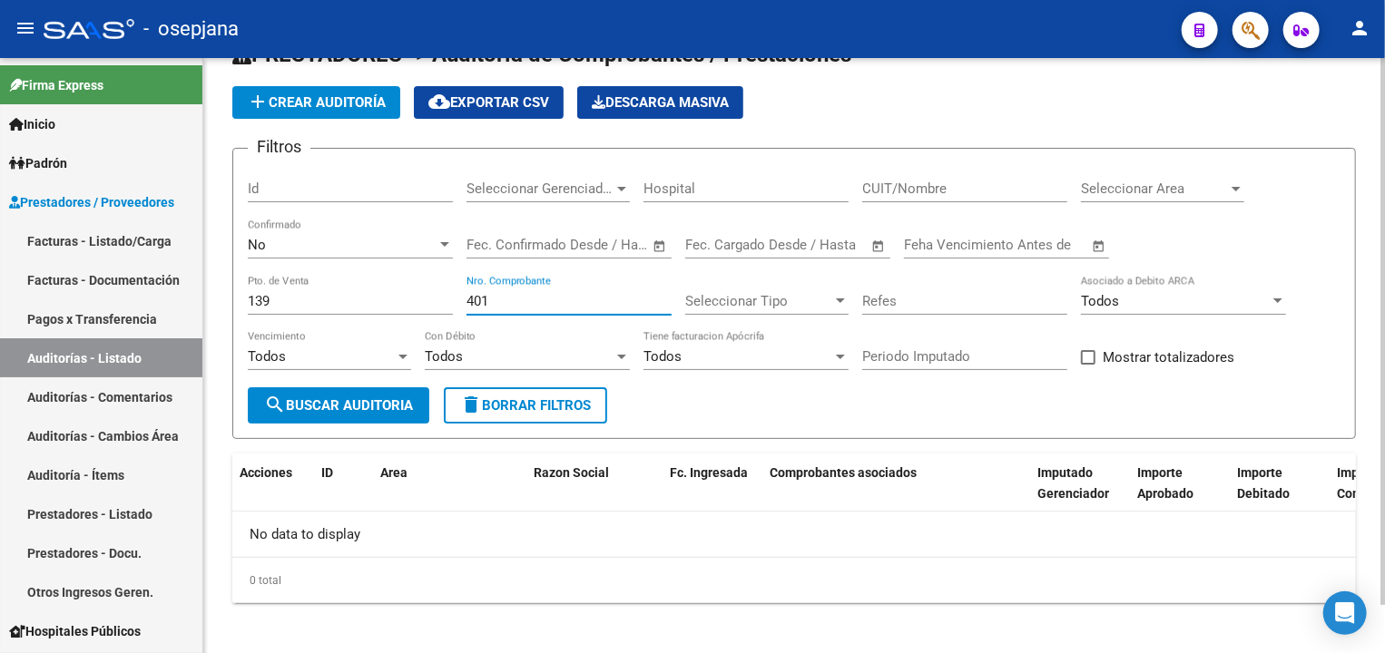
scroll to position [51, 0]
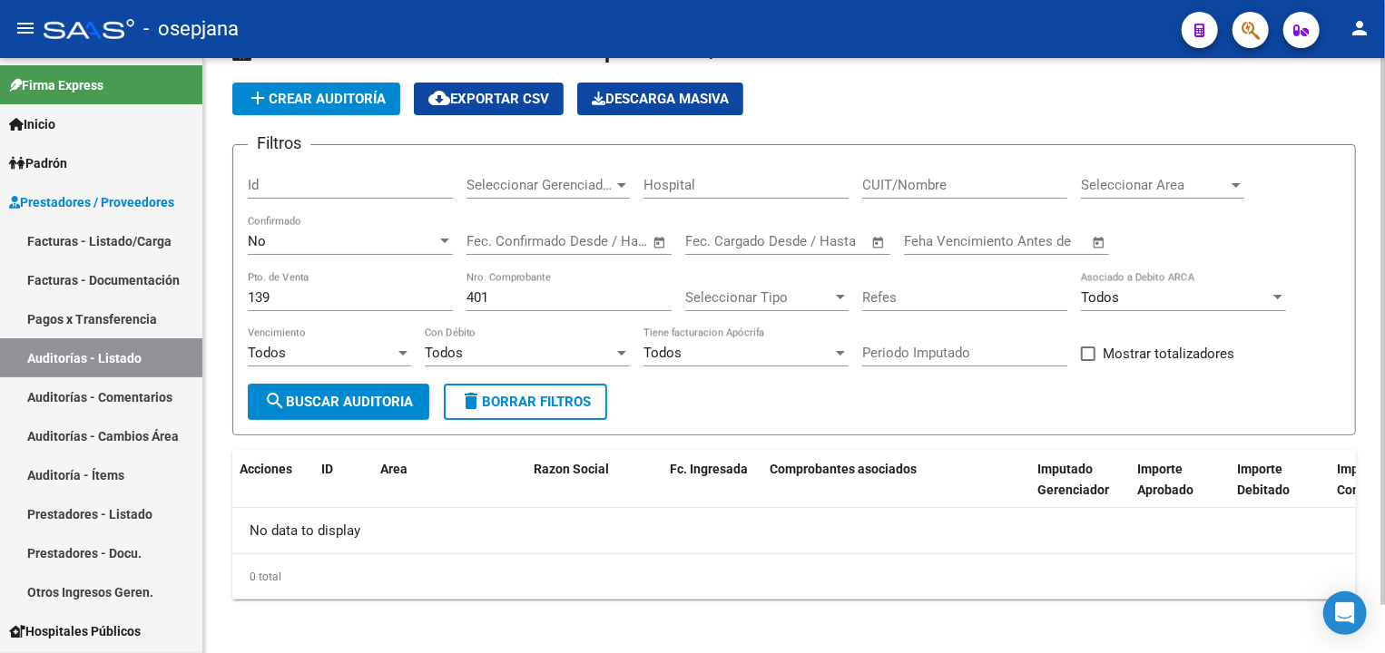
click at [516, 305] on div "401 Nro. Comprobante" at bounding box center [568, 291] width 205 height 39
type input "4"
click at [362, 80] on app-list-header "PRESTADORES -> Auditoría de Comprobantes / Prestaciones add Crear Auditoría clo…" at bounding box center [793, 235] width 1123 height 399
click at [363, 91] on span "add Crear Auditoría" at bounding box center [316, 99] width 139 height 16
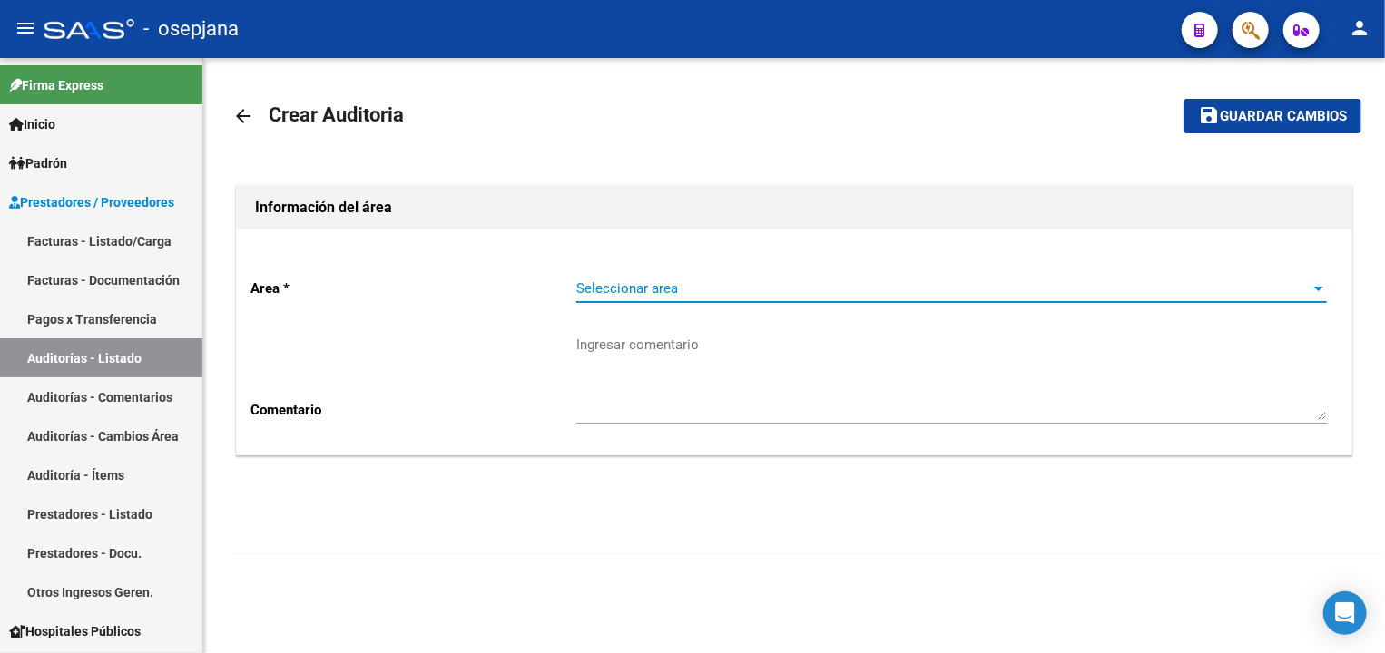
click at [662, 285] on span "Seleccionar area" at bounding box center [943, 288] width 734 height 16
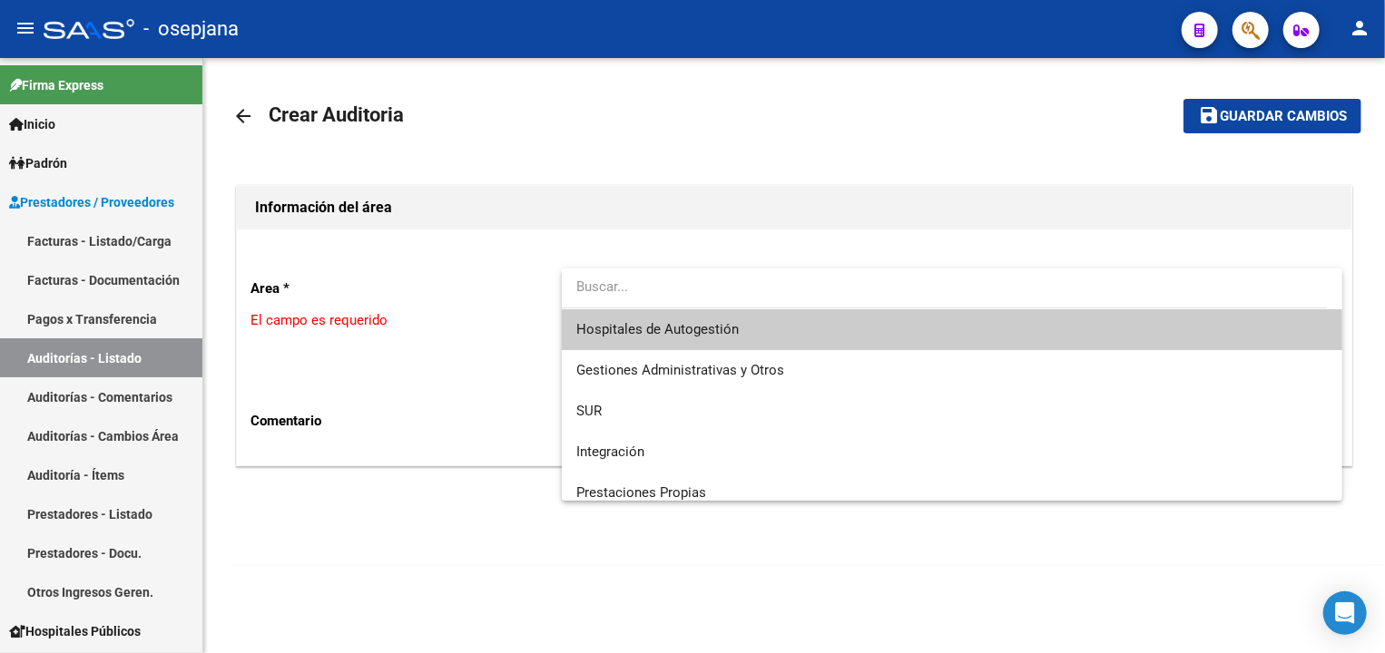
click at [634, 341] on span "Hospitales de Autogestión" at bounding box center [951, 329] width 750 height 41
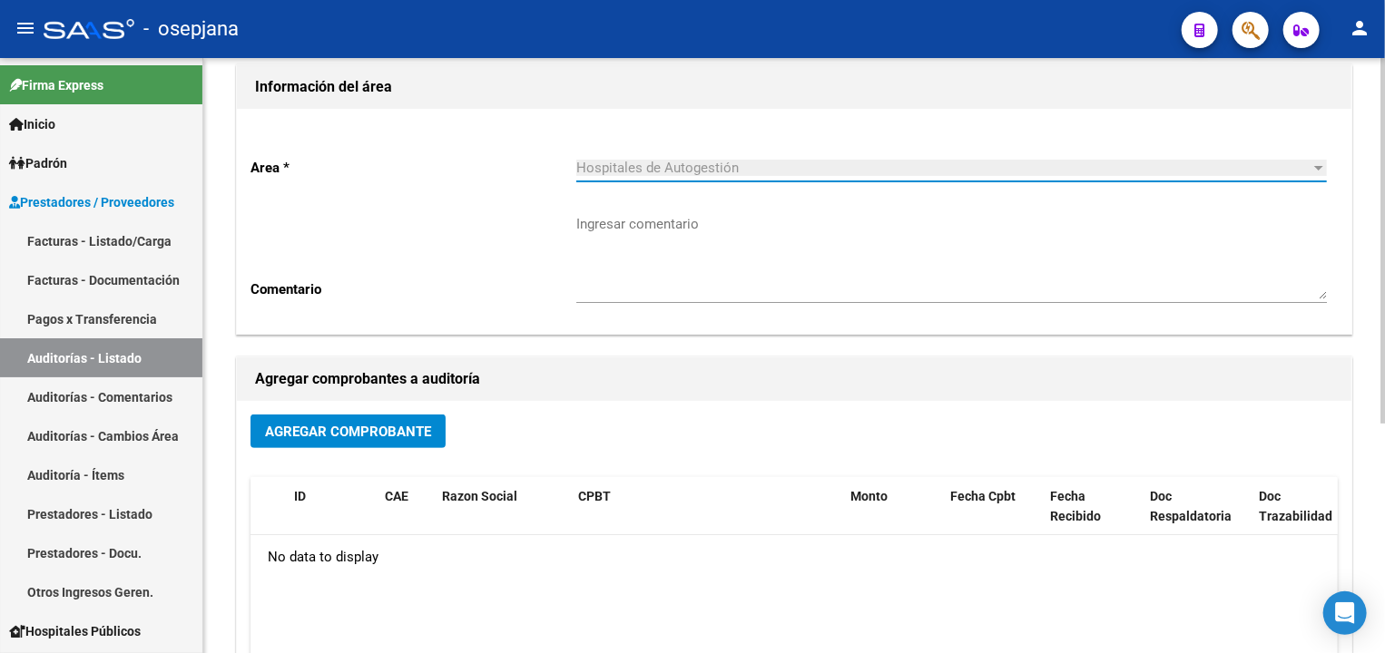
scroll to position [152, 0]
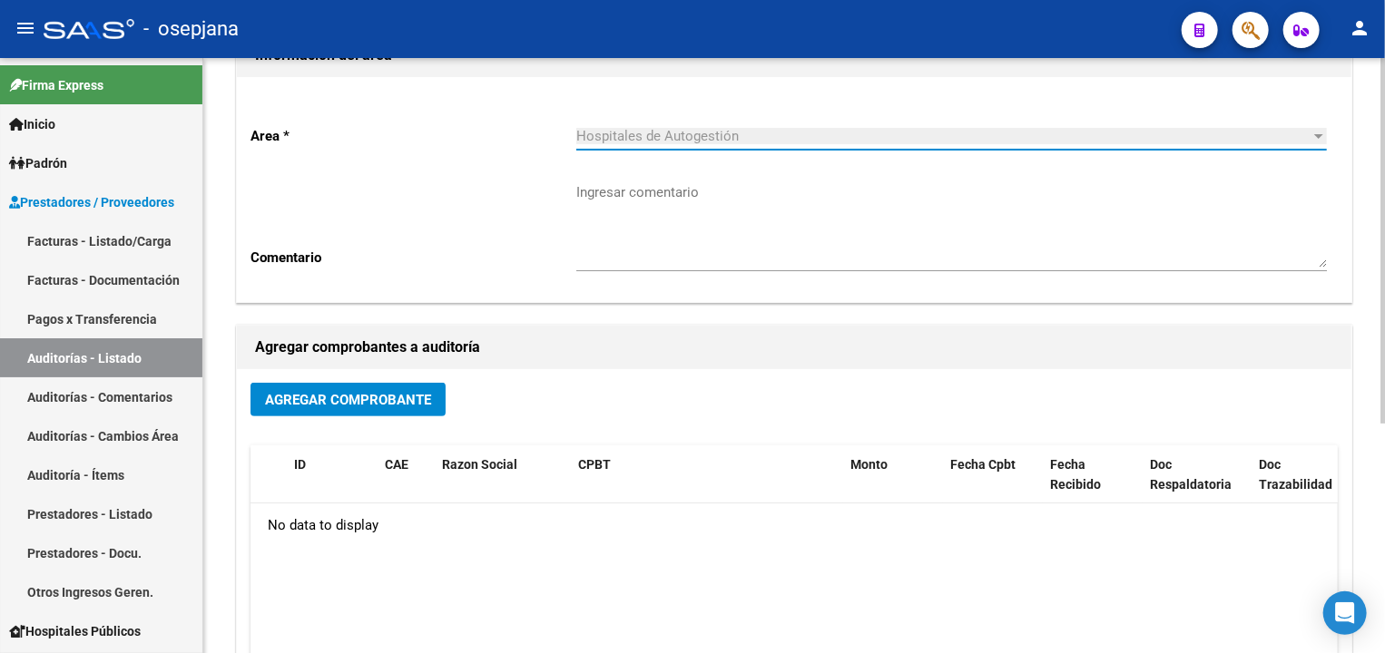
click at [365, 398] on span "Agregar Comprobante" at bounding box center [348, 400] width 166 height 16
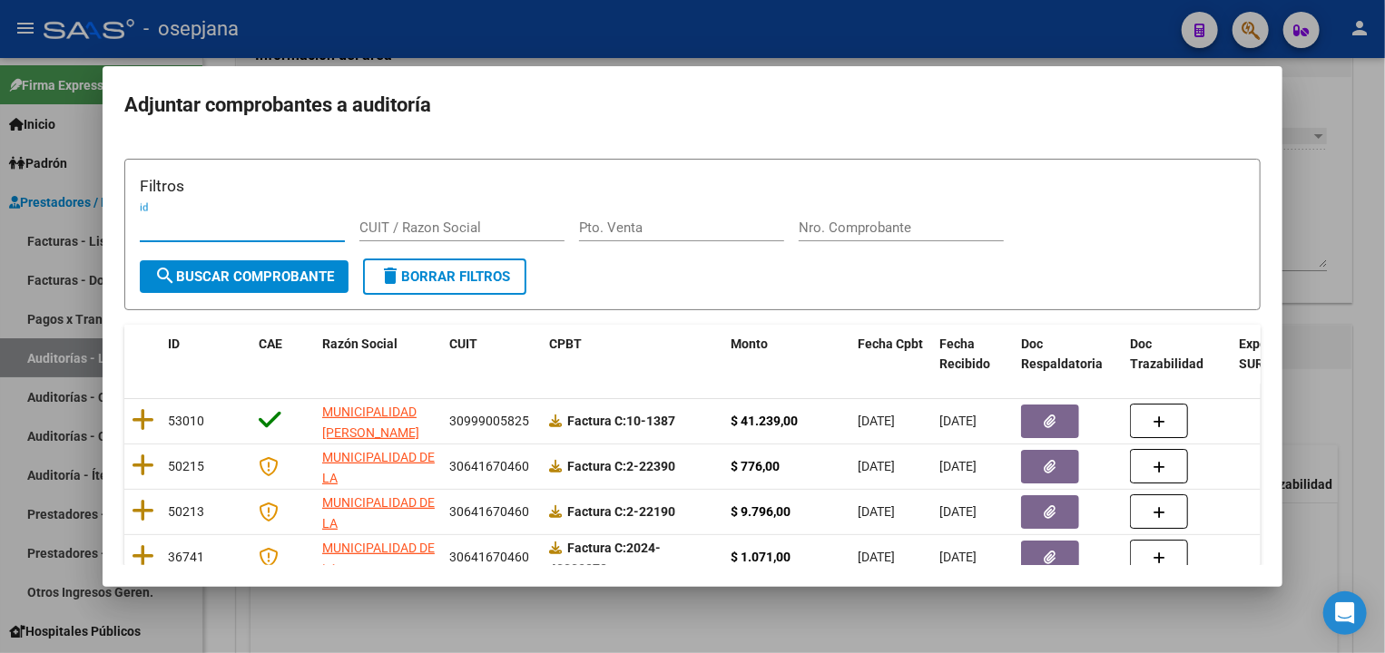
click at [600, 226] on input "Pto. Venta" at bounding box center [681, 228] width 205 height 16
type input "139"
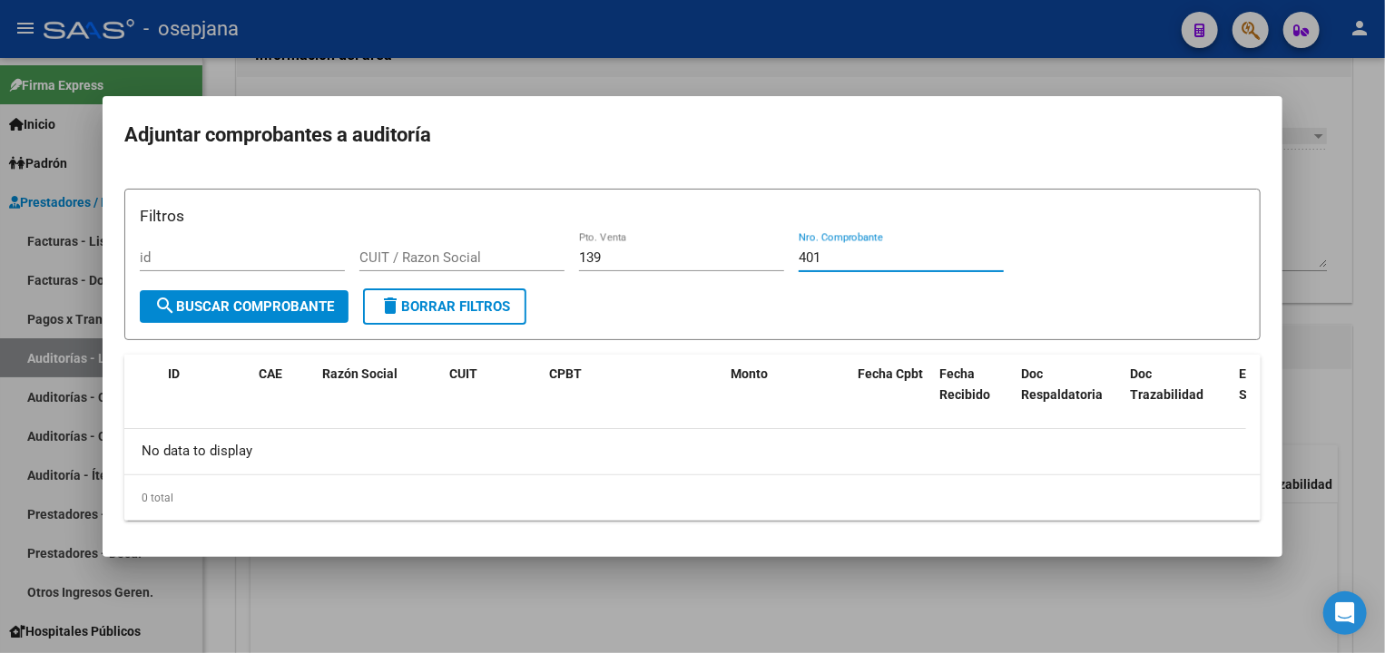
type input "401"
click at [1362, 173] on div at bounding box center [692, 326] width 1385 height 653
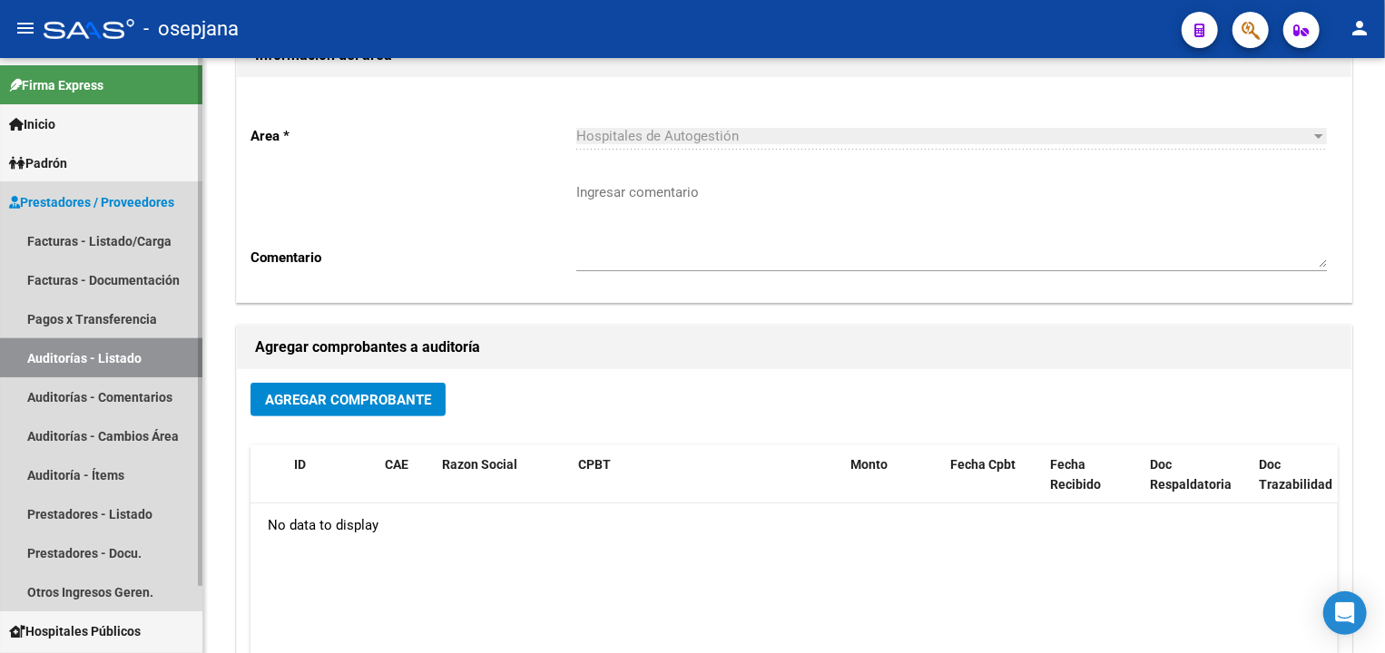
click at [73, 362] on link "Auditorías - Listado" at bounding box center [101, 357] width 202 height 39
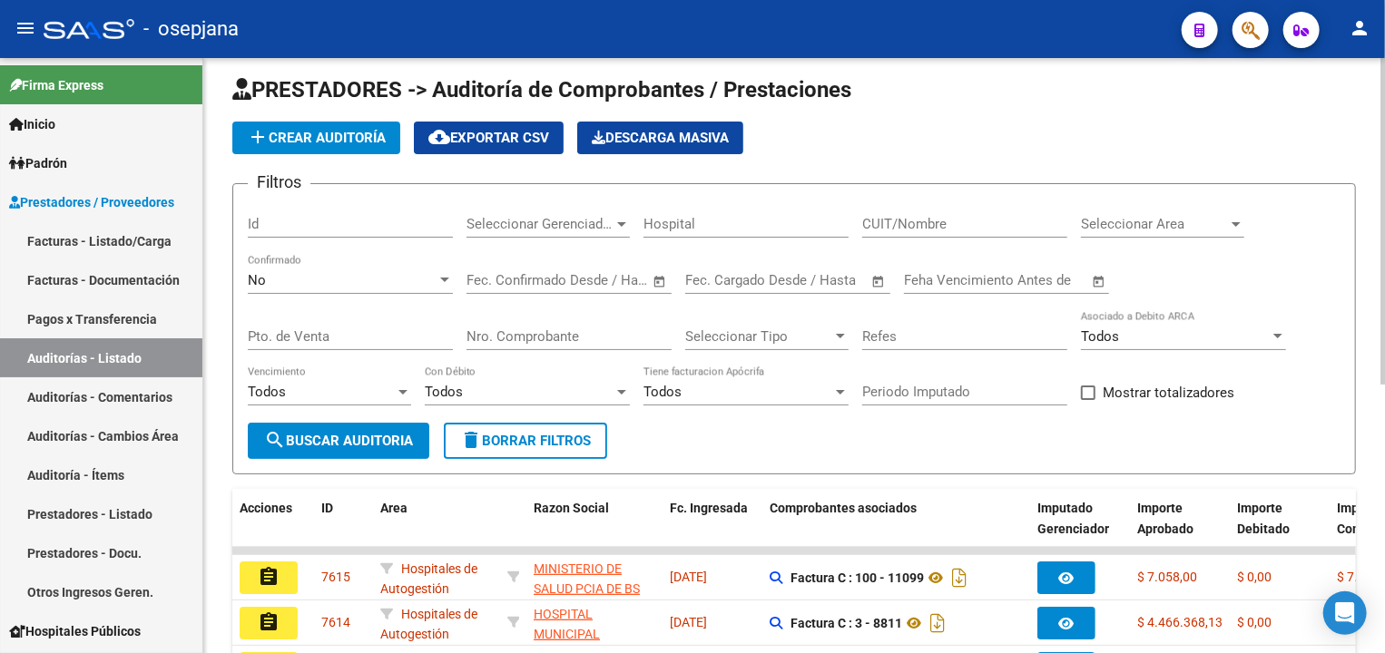
scroll to position [152, 0]
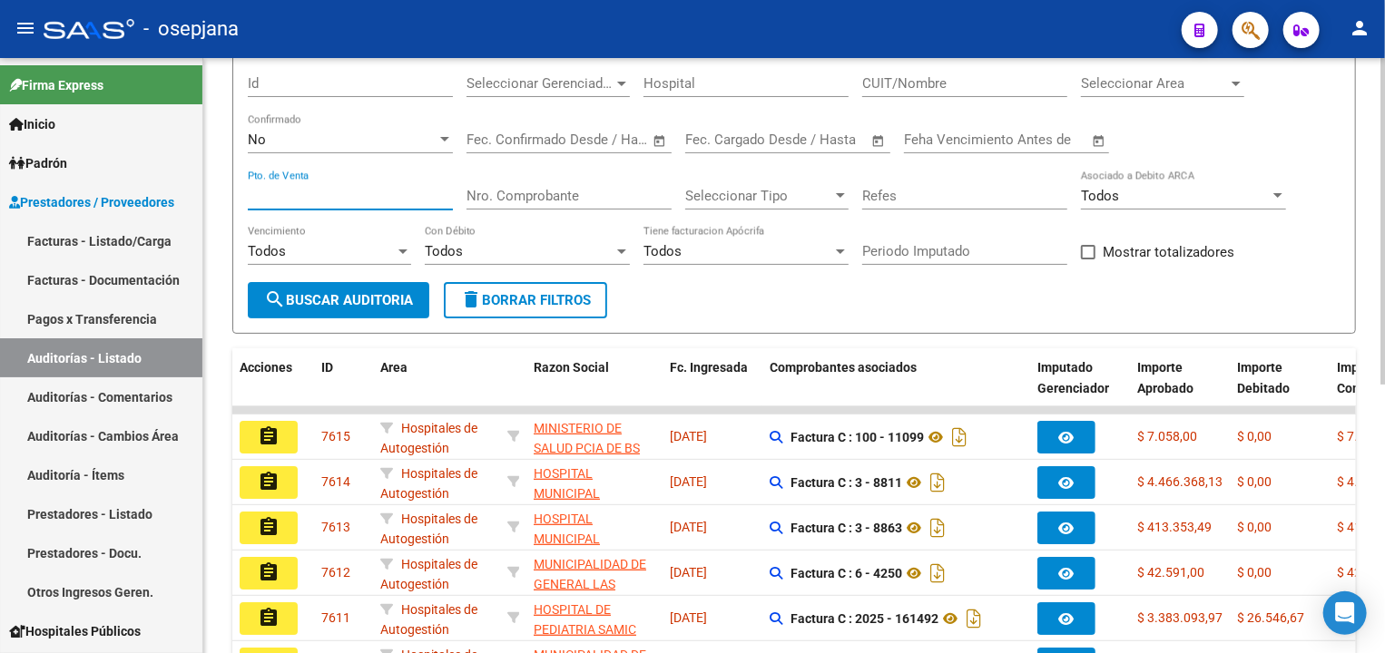
click at [371, 198] on input "Pto. de Venta" at bounding box center [350, 196] width 205 height 16
type input "1139"
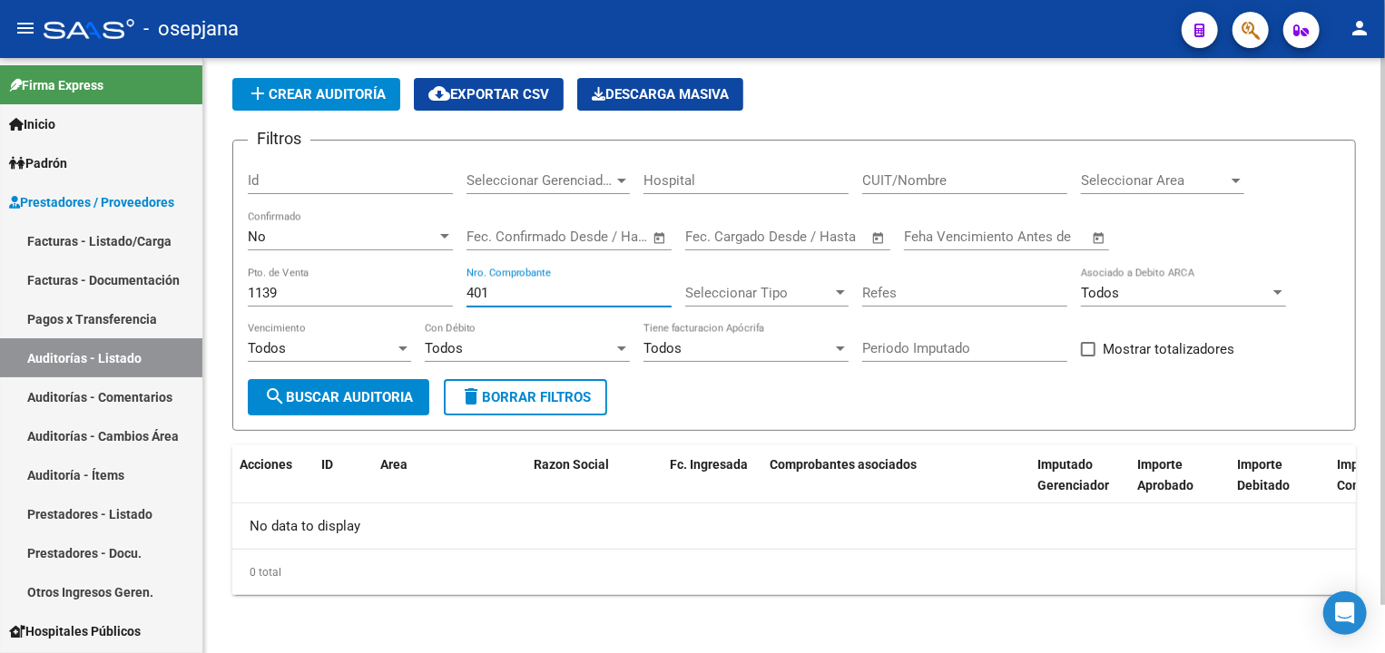
scroll to position [53, 0]
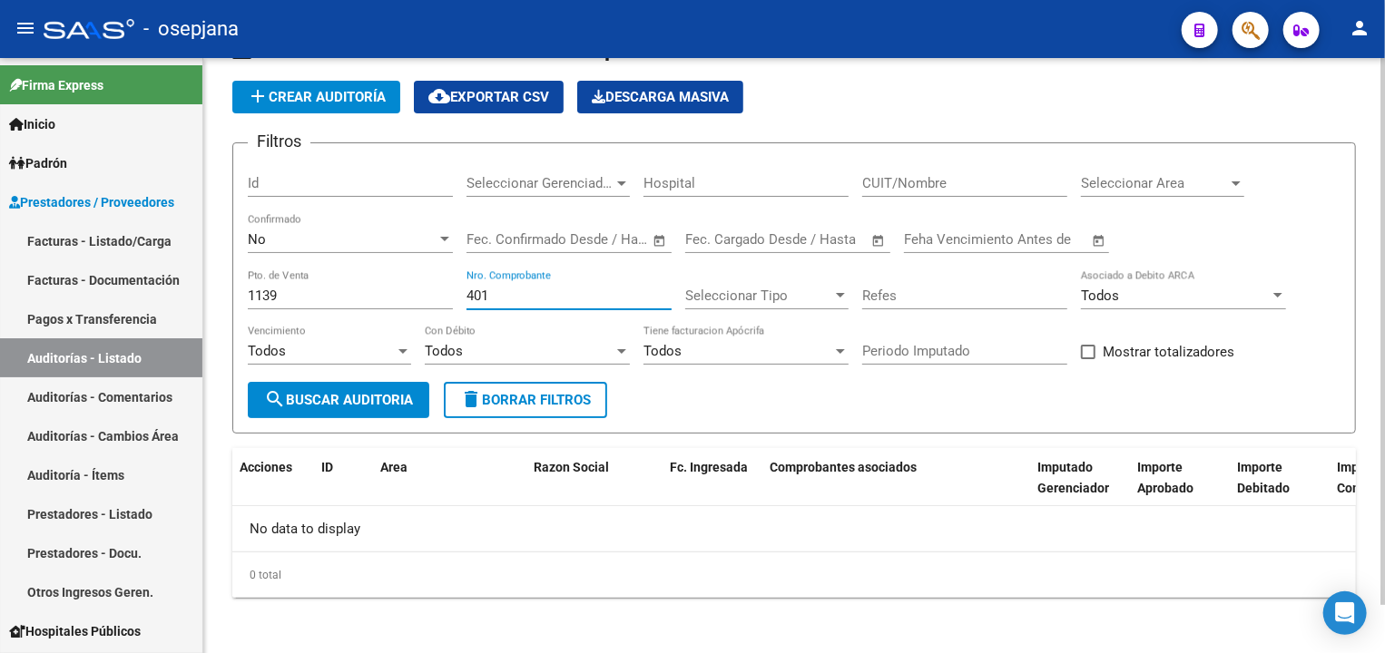
type input "401"
click at [254, 291] on input "1139" at bounding box center [350, 296] width 205 height 16
type input "139"
